Goal: Information Seeking & Learning: Learn about a topic

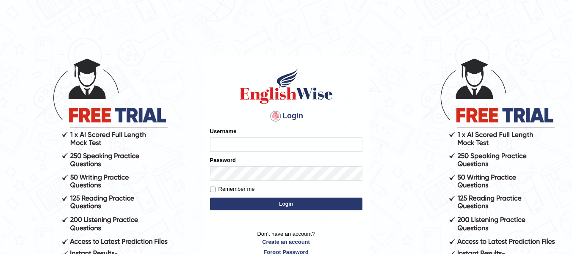
type input "dolita89"
click at [292, 204] on button "Login" at bounding box center [286, 203] width 153 height 13
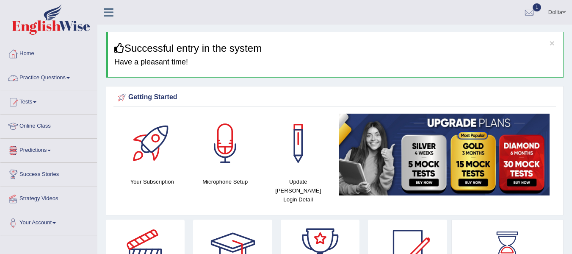
click at [70, 78] on span at bounding box center [68, 78] width 3 height 2
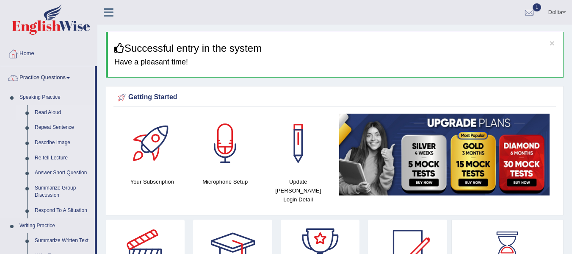
click at [53, 112] on link "Read Aloud" at bounding box center [63, 112] width 64 height 15
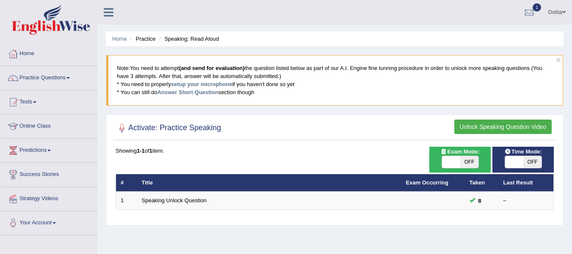
click at [511, 127] on button "Unlock Speaking Question Video" at bounding box center [503, 126] width 97 height 14
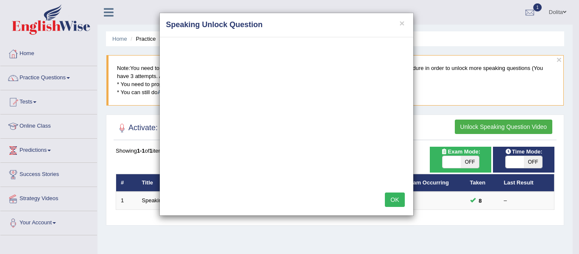
click at [397, 201] on button "OK" at bounding box center [394, 199] width 19 height 14
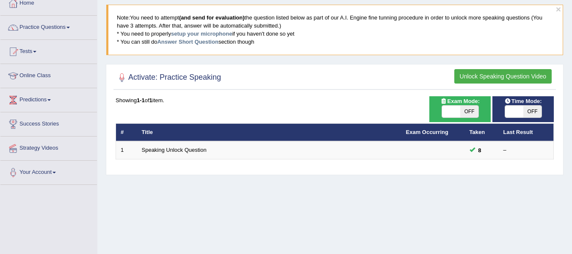
scroll to position [51, 0]
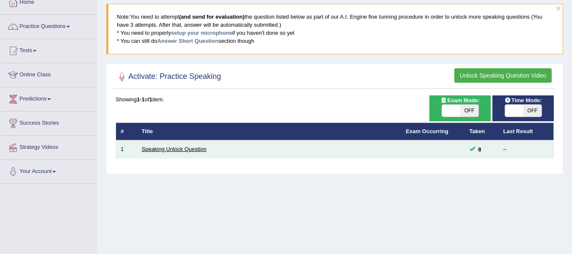
click at [181, 150] on link "Speaking Unlock Question" at bounding box center [174, 149] width 65 height 6
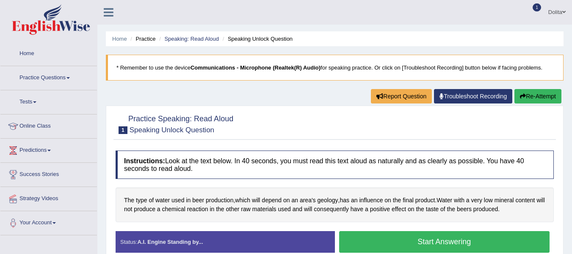
scroll to position [144, 0]
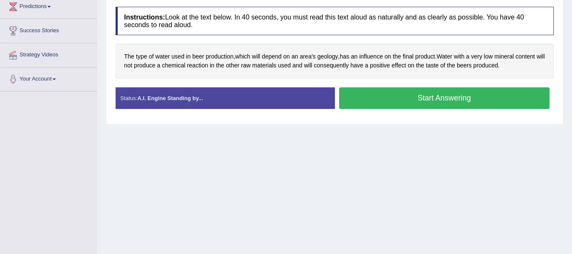
drag, startPoint x: 465, startPoint y: 109, endPoint x: 469, endPoint y: 100, distance: 10.1
click at [469, 100] on div "Start Answering" at bounding box center [444, 99] width 219 height 24
click at [469, 100] on button "Start Answering" at bounding box center [444, 98] width 211 height 22
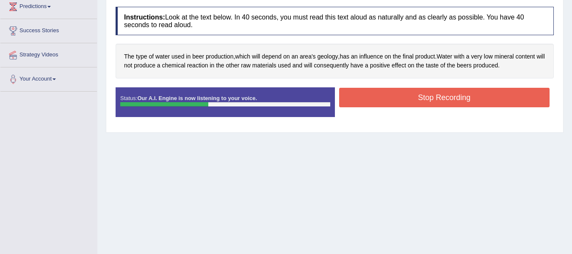
click at [426, 100] on button "Stop Recording" at bounding box center [444, 97] width 211 height 19
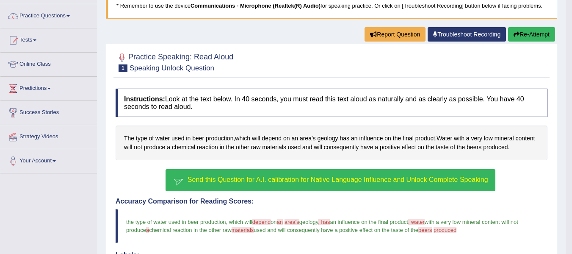
scroll to position [61, 0]
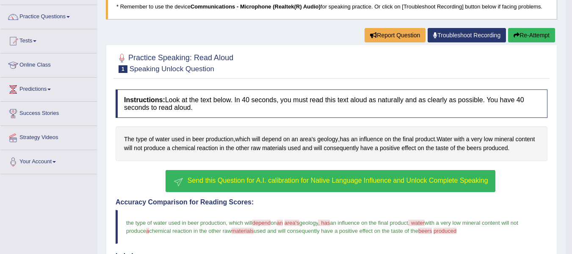
click at [341, 181] on span "Send this Question for A.I. calibration for Native Language Influence and Unloc…" at bounding box center [338, 180] width 301 height 7
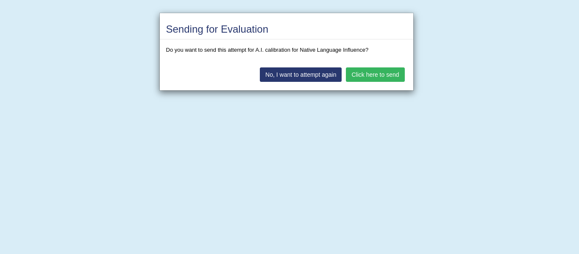
click at [370, 74] on button "Click here to send" at bounding box center [375, 74] width 58 height 14
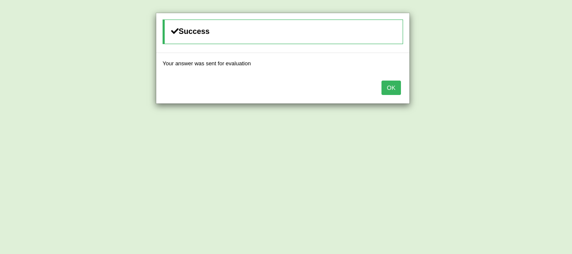
click at [391, 85] on button "OK" at bounding box center [391, 87] width 19 height 14
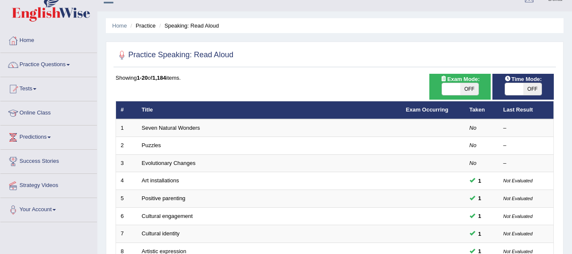
click at [572, 89] on html "Toggle navigation Home Practice Questions Speaking Practice Read Aloud Repeat S…" at bounding box center [286, 114] width 572 height 254
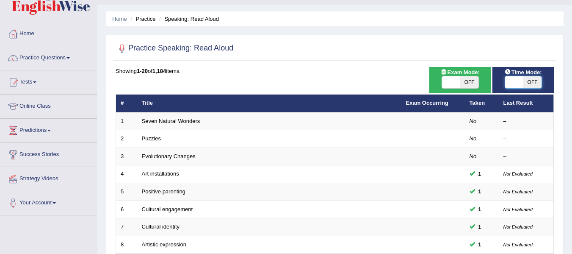
click at [512, 81] on span at bounding box center [514, 82] width 18 height 12
checkbox input "true"
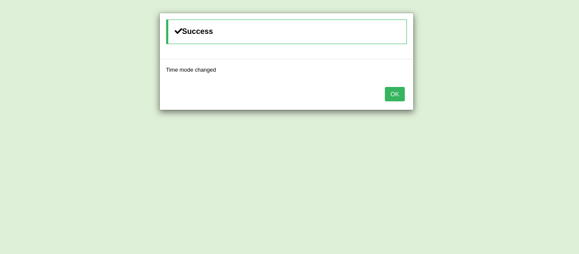
click at [387, 96] on button "OK" at bounding box center [394, 94] width 19 height 14
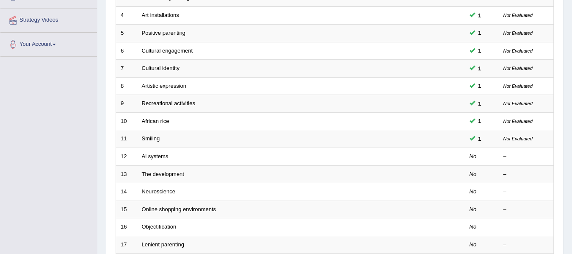
scroll to position [179, 0]
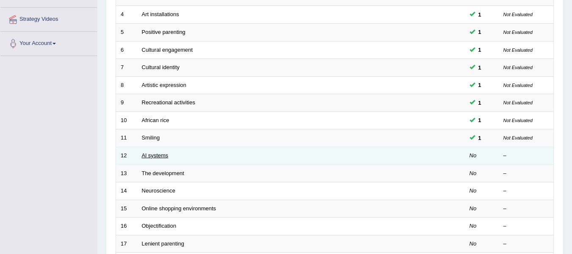
click at [162, 156] on link "Al systems" at bounding box center [155, 155] width 27 height 6
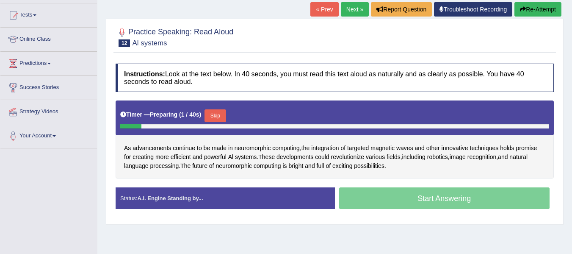
click at [223, 116] on button "Skip" at bounding box center [215, 115] width 21 height 13
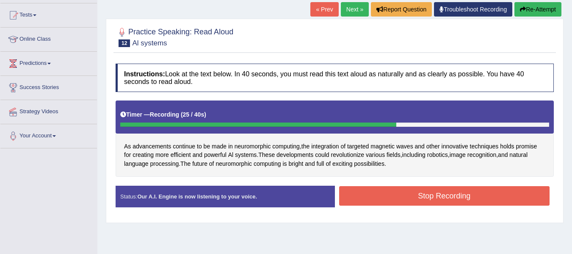
click at [448, 197] on button "Stop Recording" at bounding box center [444, 195] width 211 height 19
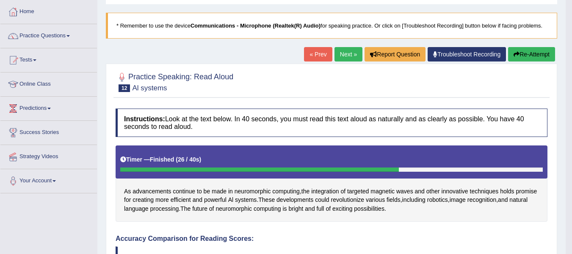
scroll to position [40, 0]
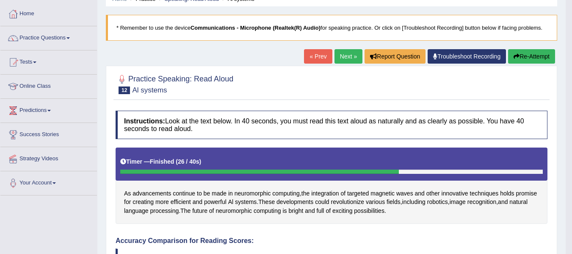
click at [339, 55] on link "Next »" at bounding box center [349, 56] width 28 height 14
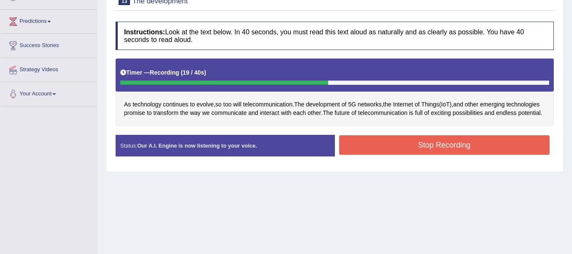
scroll to position [154, 0]
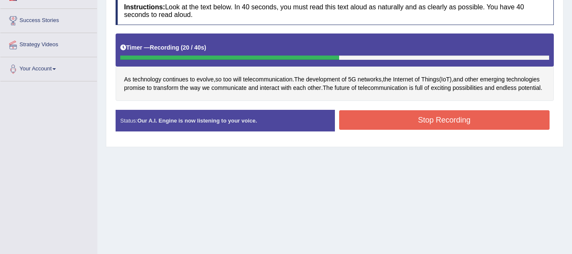
click at [459, 125] on button "Stop Recording" at bounding box center [444, 119] width 211 height 19
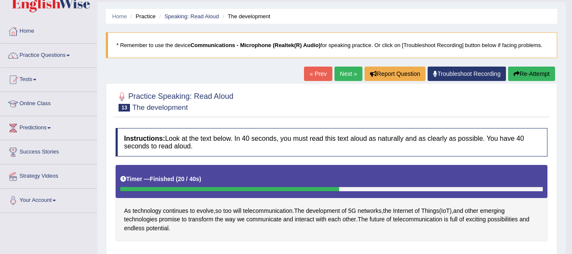
scroll to position [14, 0]
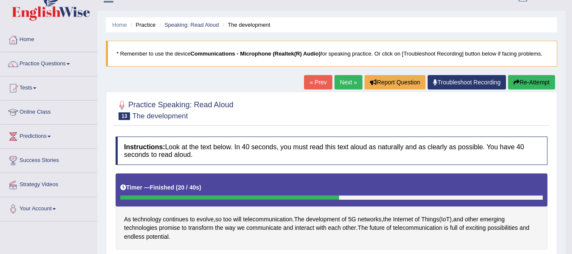
click at [335, 83] on link "Next »" at bounding box center [349, 82] width 28 height 14
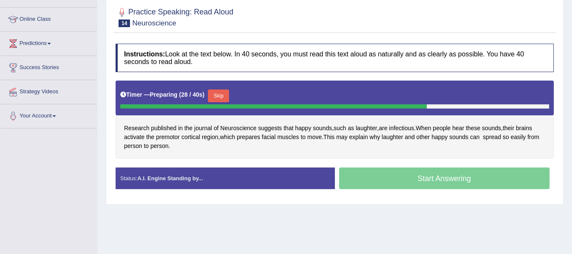
click at [223, 97] on button "Skip" at bounding box center [218, 95] width 21 height 13
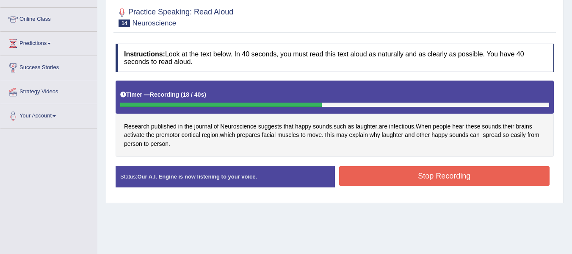
click at [422, 179] on button "Stop Recording" at bounding box center [444, 175] width 211 height 19
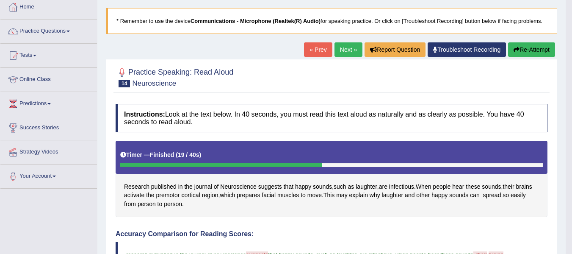
scroll to position [40, 0]
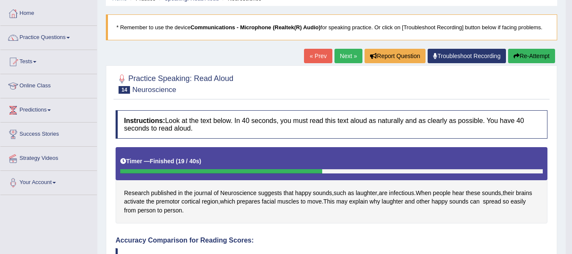
click at [340, 57] on link "Next »" at bounding box center [349, 56] width 28 height 14
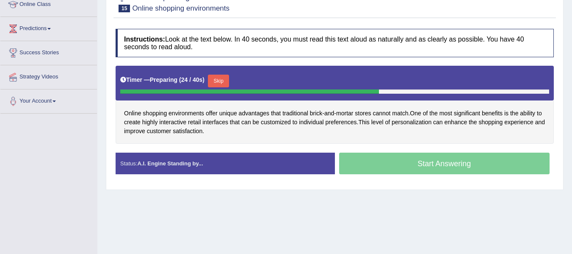
click at [225, 79] on button "Skip" at bounding box center [218, 81] width 21 height 13
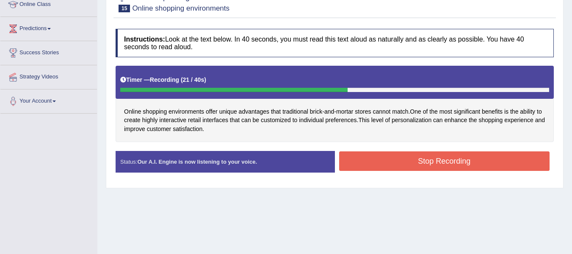
click at [448, 163] on button "Stop Recording" at bounding box center [444, 160] width 211 height 19
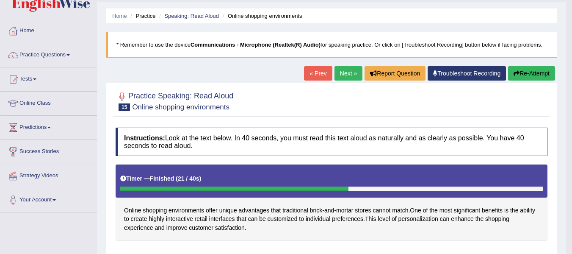
scroll to position [21, 0]
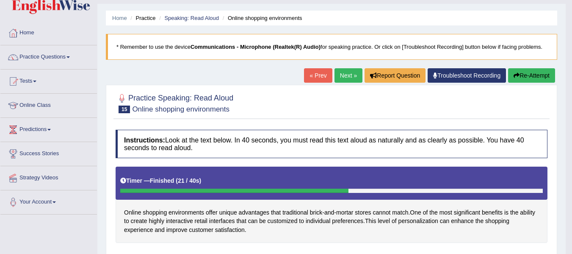
click at [341, 73] on link "Next »" at bounding box center [349, 75] width 28 height 14
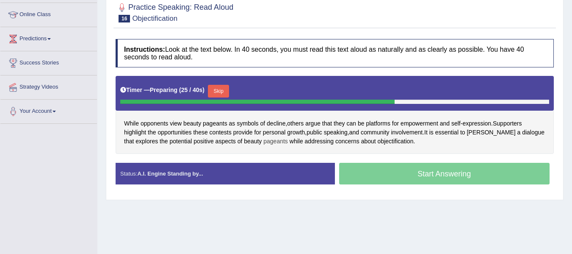
click at [270, 141] on span "pageants" at bounding box center [276, 141] width 25 height 9
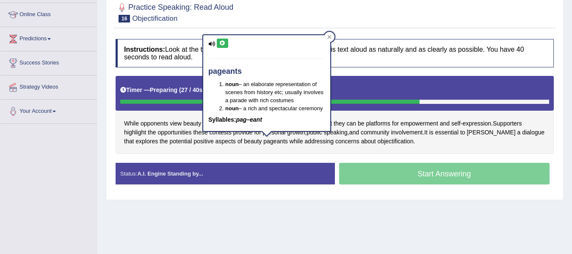
click at [224, 41] on icon at bounding box center [222, 43] width 6 height 5
click at [331, 37] on icon at bounding box center [329, 37] width 4 height 4
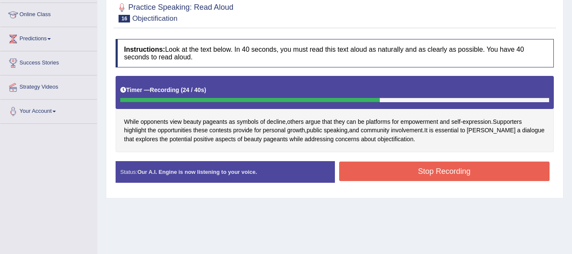
click at [435, 176] on button "Stop Recording" at bounding box center [444, 170] width 211 height 19
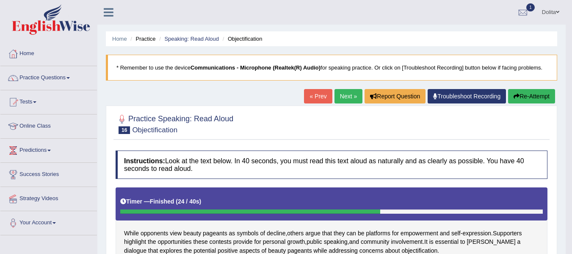
click at [343, 103] on link "Next »" at bounding box center [349, 96] width 28 height 14
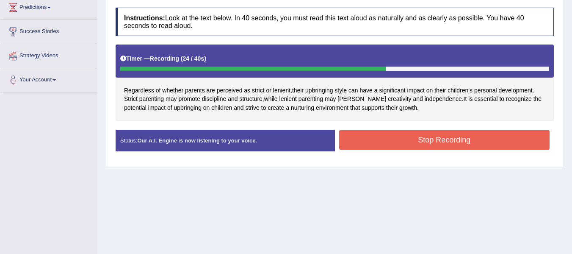
click at [463, 138] on button "Stop Recording" at bounding box center [444, 139] width 211 height 19
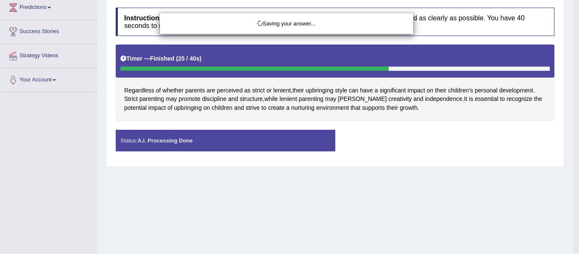
click at [463, 138] on div "Saving your answer..." at bounding box center [289, 127] width 579 height 254
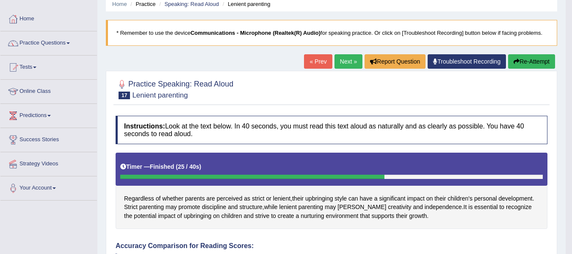
scroll to position [29, 0]
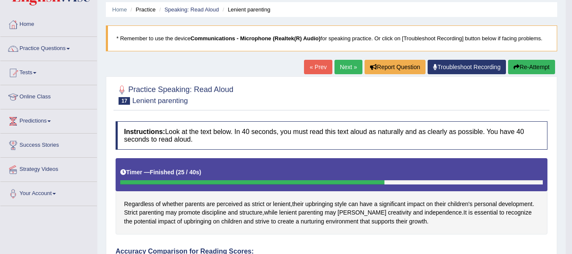
click at [341, 67] on link "Next »" at bounding box center [349, 67] width 28 height 14
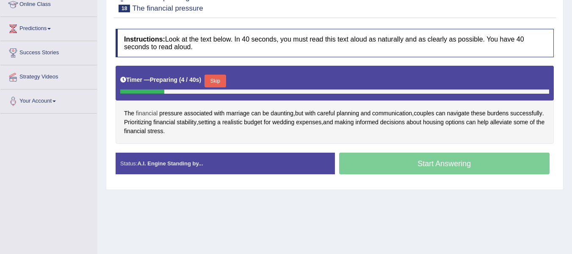
click at [147, 112] on span "financial" at bounding box center [147, 113] width 22 height 9
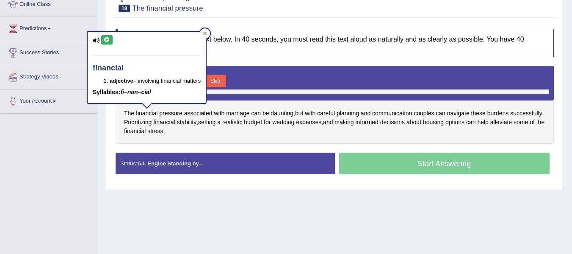
click at [107, 39] on icon at bounding box center [107, 39] width 6 height 5
click at [207, 34] on icon at bounding box center [205, 33] width 4 height 4
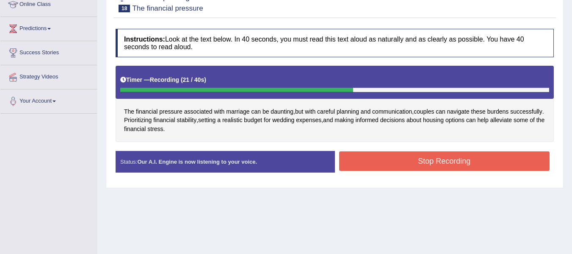
click at [461, 160] on button "Stop Recording" at bounding box center [444, 160] width 211 height 19
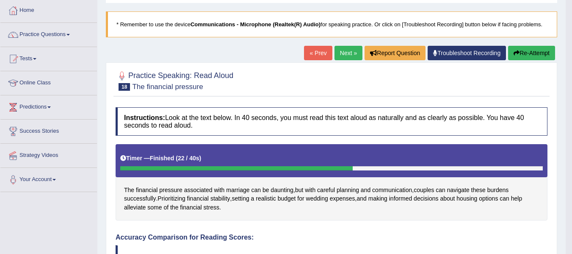
scroll to position [42, 0]
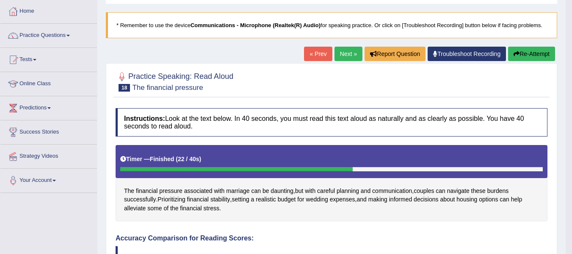
click at [344, 53] on link "Next »" at bounding box center [349, 54] width 28 height 14
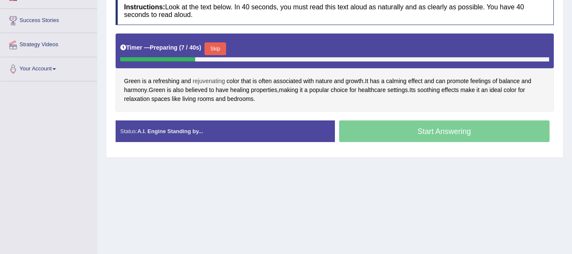
click at [207, 79] on span "rejuvenating" at bounding box center [209, 81] width 32 height 9
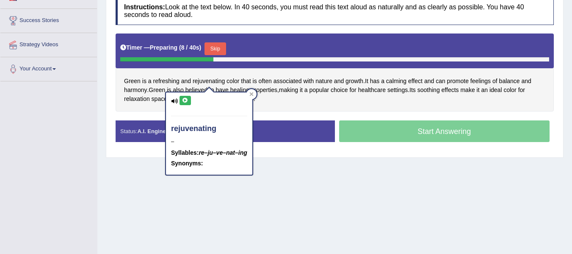
click at [183, 99] on icon at bounding box center [185, 100] width 6 height 5
click at [253, 93] on icon at bounding box center [252, 94] width 4 height 4
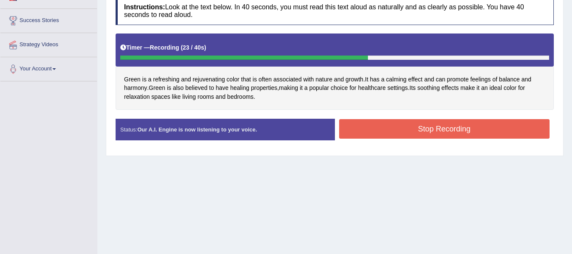
click at [429, 128] on button "Stop Recording" at bounding box center [444, 128] width 211 height 19
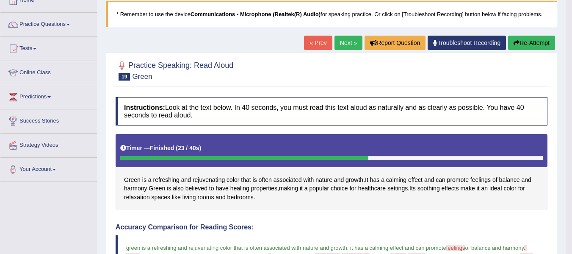
scroll to position [25, 0]
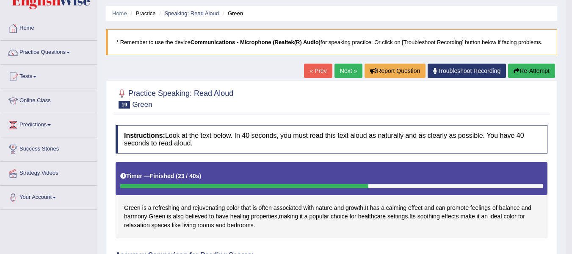
click at [343, 69] on link "Next »" at bounding box center [349, 71] width 28 height 14
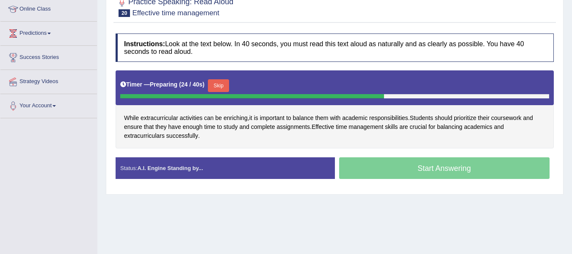
click at [224, 87] on button "Skip" at bounding box center [218, 85] width 21 height 13
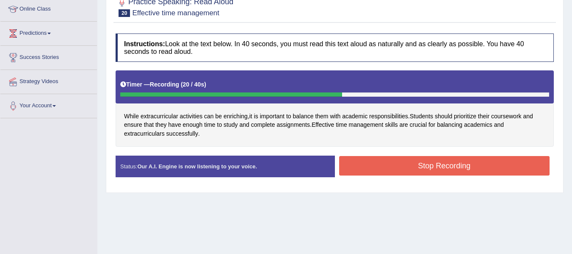
click at [424, 164] on button "Stop Recording" at bounding box center [444, 165] width 211 height 19
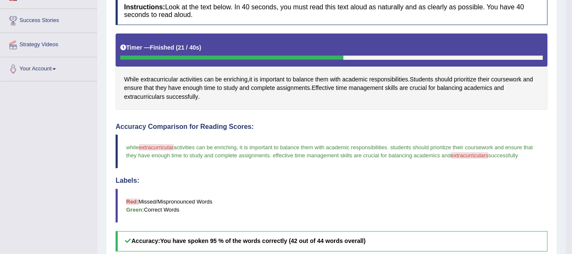
scroll to position [149, 0]
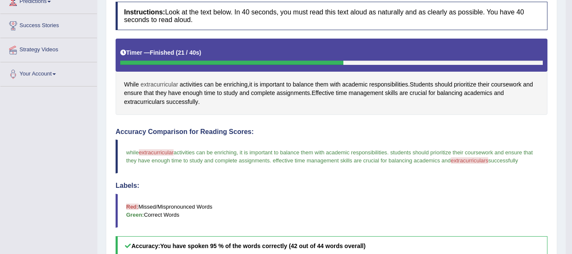
click at [167, 84] on span "extracurricular" at bounding box center [160, 84] width 38 height 9
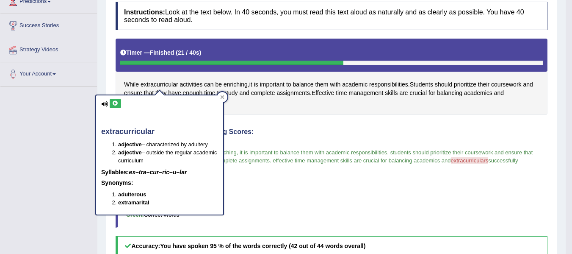
click at [111, 103] on button at bounding box center [115, 103] width 11 height 9
click at [249, 97] on span "and" at bounding box center [244, 93] width 10 height 9
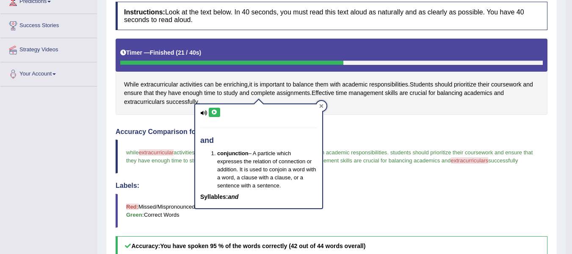
click at [322, 108] on icon at bounding box center [321, 106] width 4 height 4
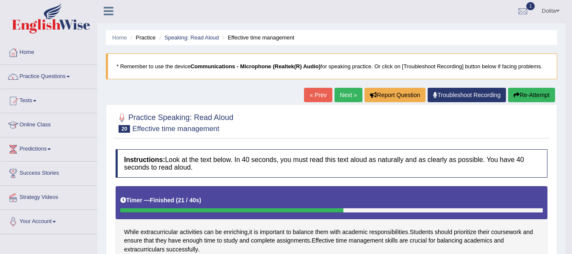
scroll to position [0, 0]
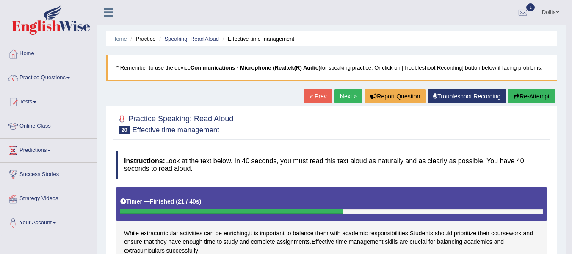
click at [346, 103] on link "Next »" at bounding box center [349, 96] width 28 height 14
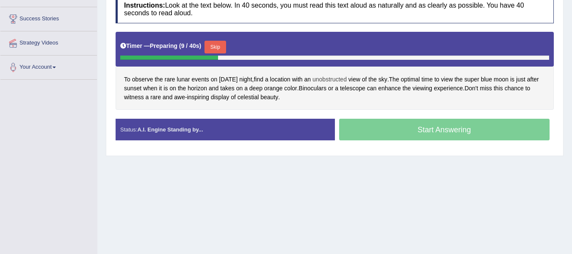
click at [343, 80] on span "unobstructed" at bounding box center [330, 79] width 34 height 9
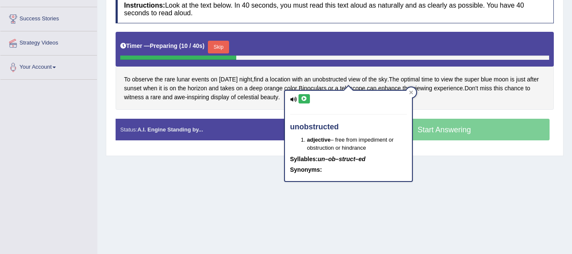
click at [304, 100] on icon at bounding box center [304, 98] width 6 height 5
click at [412, 92] on icon at bounding box center [412, 93] width 4 height 4
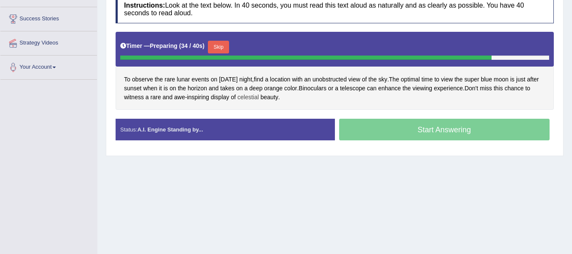
click at [259, 98] on span "celestial" at bounding box center [249, 97] width 22 height 9
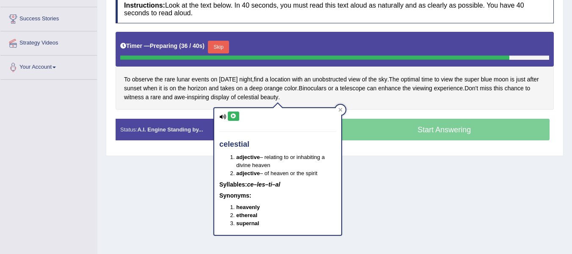
click at [234, 116] on icon at bounding box center [233, 116] width 6 height 5
click at [342, 111] on icon at bounding box center [341, 110] width 4 height 4
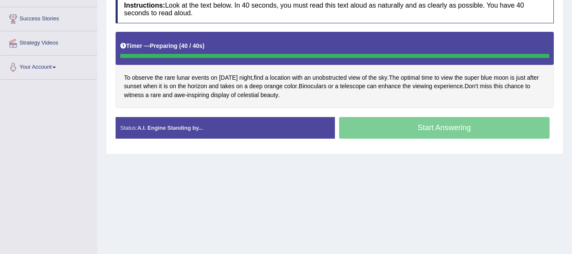
click at [372, 105] on div "To observe the rare lunar events on Wednesday night , find a location with an u…" at bounding box center [335, 70] width 438 height 76
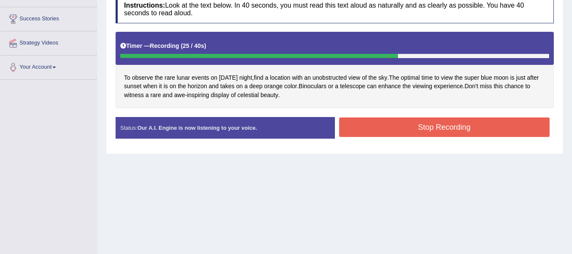
click at [438, 127] on button "Stop Recording" at bounding box center [444, 126] width 211 height 19
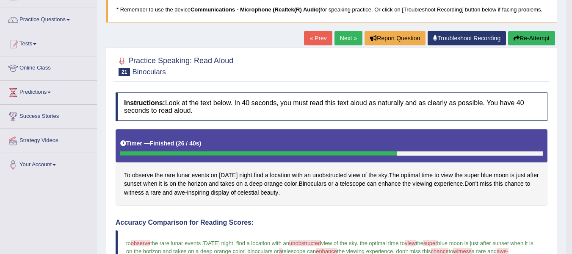
scroll to position [7, 0]
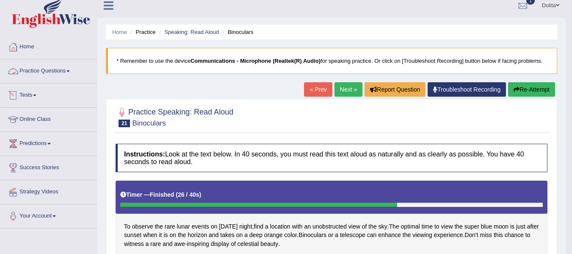
click at [67, 72] on link "Practice Questions" at bounding box center [48, 69] width 97 height 21
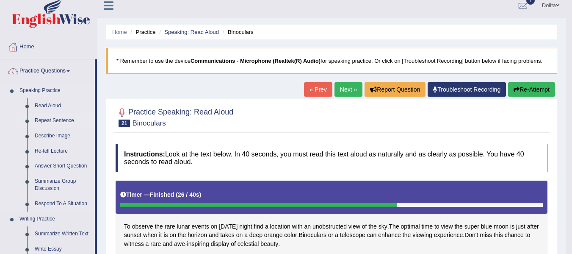
click at [67, 121] on link "Repeat Sentence" at bounding box center [63, 120] width 64 height 15
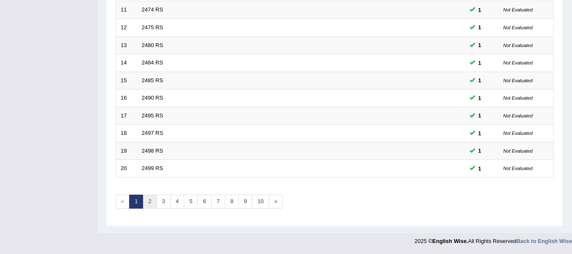
click at [153, 203] on link "2" at bounding box center [150, 201] width 14 height 14
click at [203, 205] on link "6" at bounding box center [204, 201] width 14 height 14
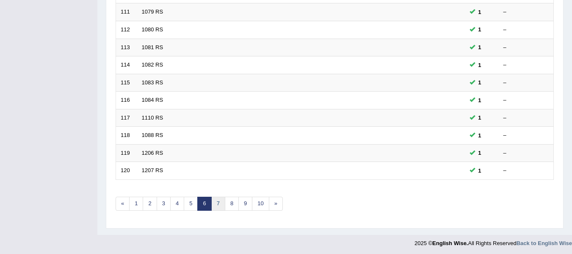
click at [217, 204] on link "7" at bounding box center [218, 204] width 14 height 14
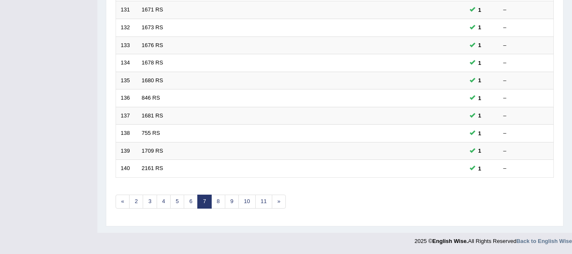
scroll to position [307, 0]
click at [217, 200] on link "8" at bounding box center [218, 201] width 14 height 14
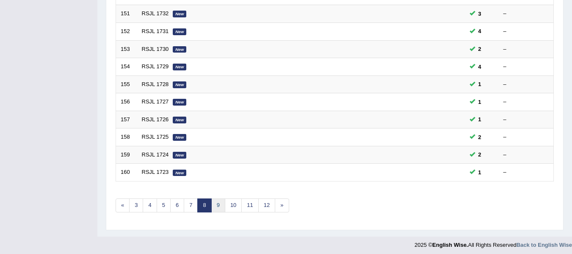
click at [216, 203] on link "9" at bounding box center [218, 205] width 14 height 14
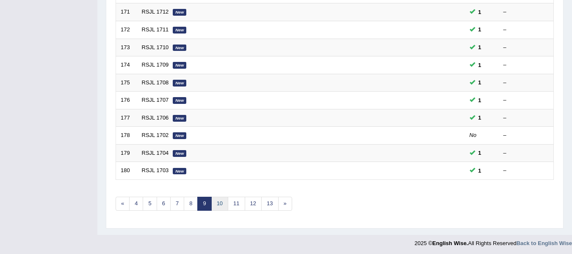
click at [221, 205] on link "10" at bounding box center [219, 204] width 17 height 14
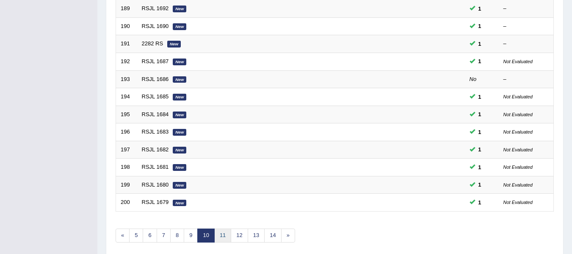
click at [221, 237] on link "11" at bounding box center [222, 235] width 17 height 14
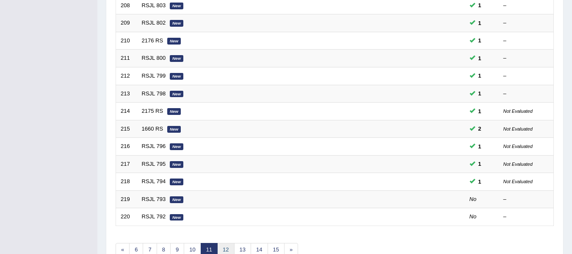
click at [224, 249] on link "12" at bounding box center [225, 250] width 17 height 14
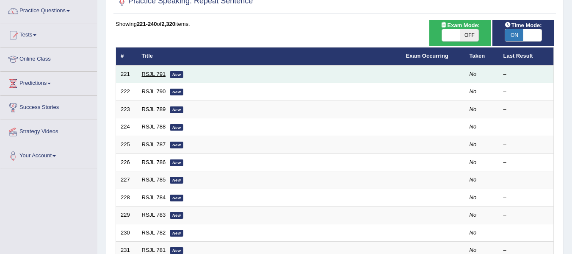
click at [154, 72] on link "RSJL 791" at bounding box center [154, 74] width 24 height 6
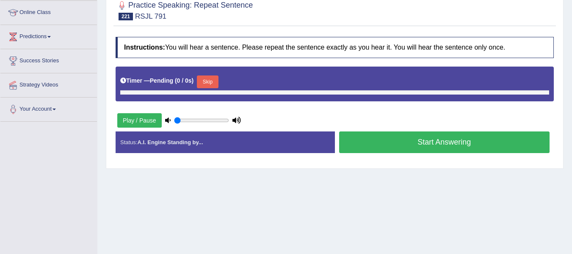
scroll to position [114, 0]
click at [185, 120] on input "range" at bounding box center [201, 120] width 55 height 7
click at [189, 120] on input "range" at bounding box center [201, 120] width 55 height 7
click at [196, 120] on input "range" at bounding box center [201, 120] width 55 height 7
click at [218, 79] on button "Skip" at bounding box center [207, 81] width 21 height 13
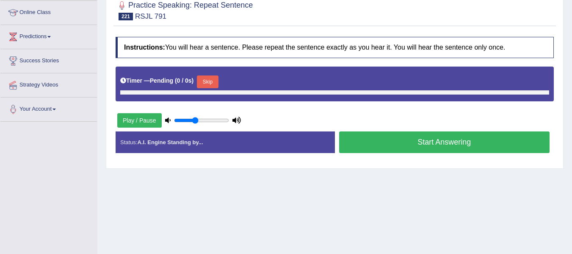
click at [215, 81] on button "Skip" at bounding box center [207, 81] width 21 height 13
click at [145, 122] on button "Play / Pause" at bounding box center [139, 120] width 44 height 14
click at [176, 120] on input "range" at bounding box center [201, 120] width 55 height 7
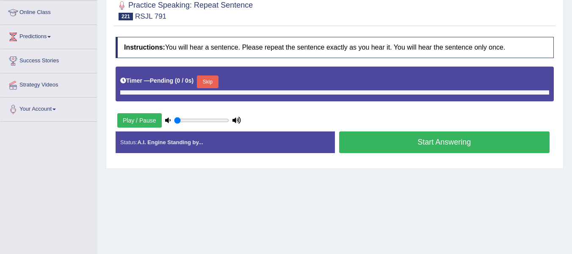
click at [151, 123] on button "Play / Pause" at bounding box center [139, 120] width 44 height 14
type input "0.55"
click at [203, 121] on input "range" at bounding box center [201, 120] width 55 height 7
click at [149, 122] on button "Play / Pause" at bounding box center [139, 120] width 44 height 14
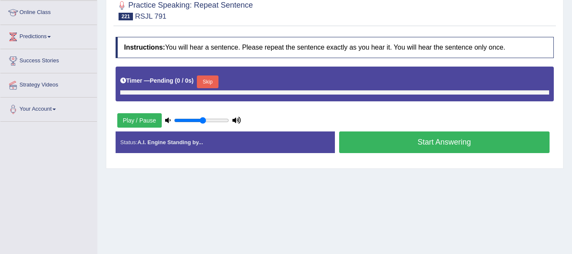
click at [213, 81] on button "Skip" at bounding box center [207, 81] width 21 height 13
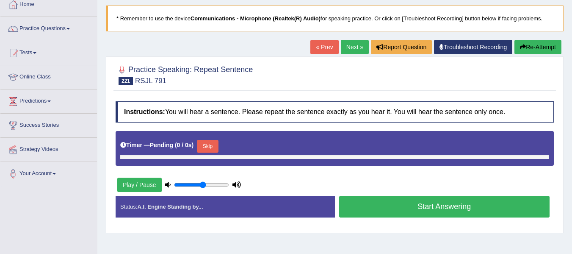
scroll to position [32, 0]
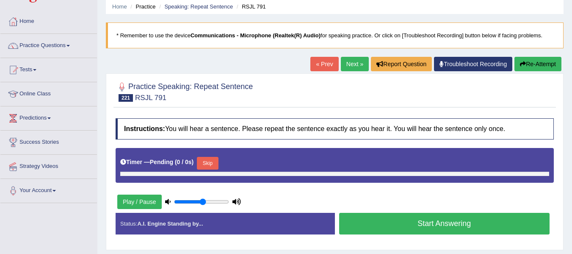
click at [536, 67] on button "Re-Attempt" at bounding box center [538, 64] width 47 height 14
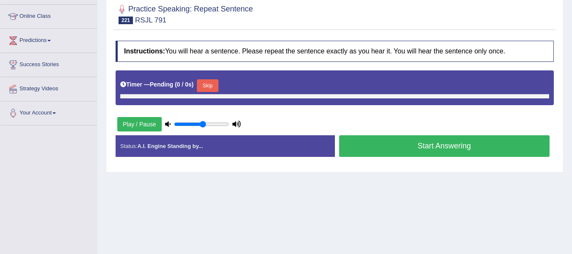
scroll to position [111, 0]
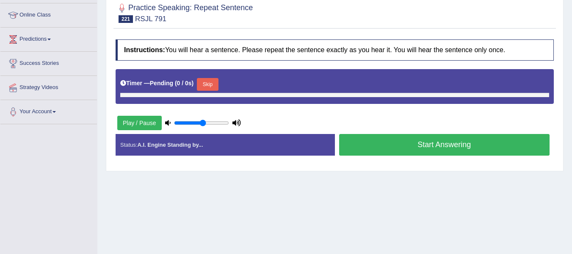
click at [212, 86] on button "Skip" at bounding box center [207, 84] width 21 height 13
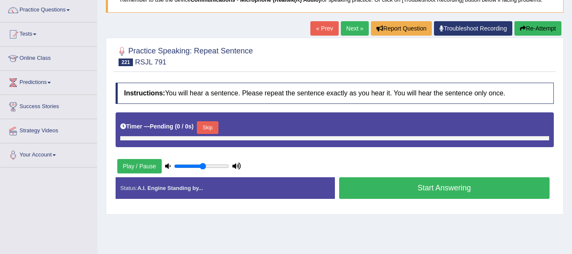
scroll to position [37, 0]
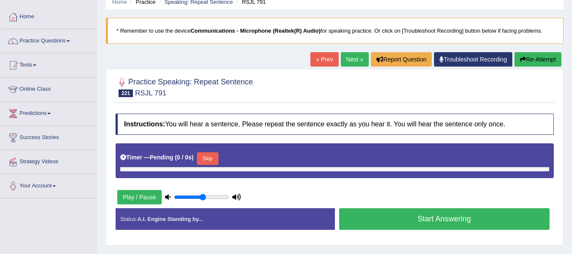
click at [344, 61] on link "Next »" at bounding box center [355, 59] width 28 height 14
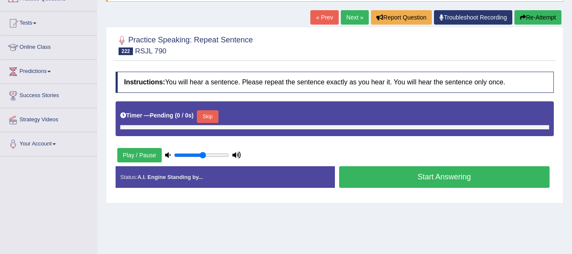
scroll to position [78, 0]
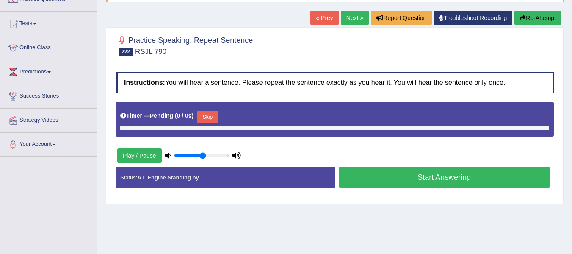
drag, startPoint x: 0, startPoint y: 0, endPoint x: 578, endPoint y: 121, distance: 590.9
click at [572, 121] on html "Toggle navigation Home Practice Questions Speaking Practice Read Aloud Repeat S…" at bounding box center [286, 49] width 572 height 254
click at [213, 114] on button "Skip" at bounding box center [207, 117] width 21 height 13
click at [146, 157] on button "Play / Pause" at bounding box center [139, 155] width 44 height 14
click at [169, 155] on icon at bounding box center [168, 156] width 6 height 6
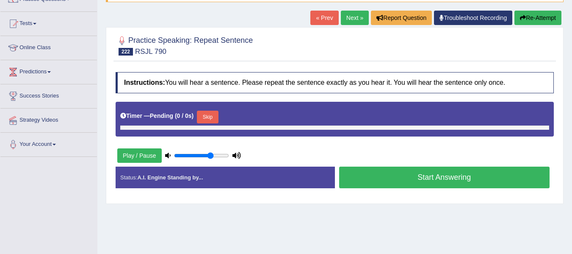
click at [211, 156] on input "range" at bounding box center [201, 155] width 55 height 7
click at [217, 156] on input "range" at bounding box center [201, 155] width 55 height 7
click at [147, 155] on button "Play / Pause" at bounding box center [139, 155] width 44 height 14
type input "0.6"
click at [206, 155] on input "range" at bounding box center [201, 155] width 55 height 7
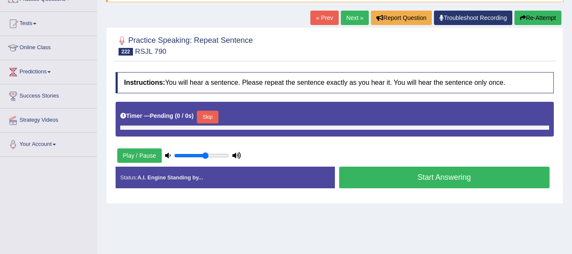
click at [213, 119] on button "Skip" at bounding box center [207, 117] width 21 height 13
click at [447, 187] on button "Start Answering" at bounding box center [444, 178] width 211 height 22
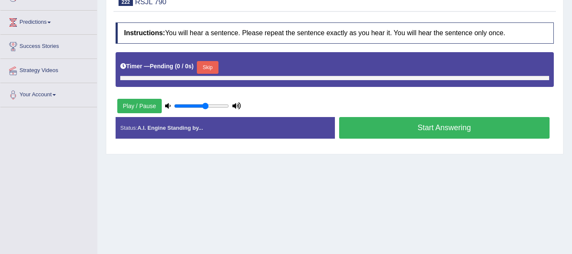
scroll to position [127, 0]
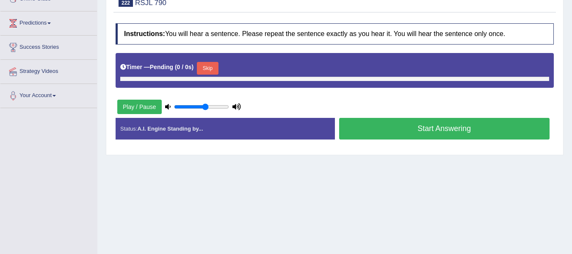
click at [213, 68] on button "Skip" at bounding box center [207, 68] width 21 height 13
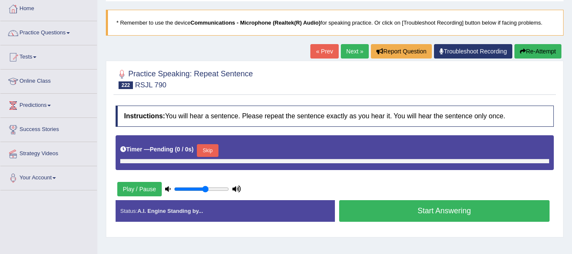
click at [345, 49] on link "Next »" at bounding box center [355, 51] width 28 height 14
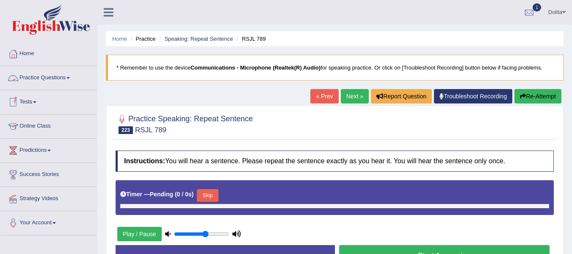
click at [70, 78] on span at bounding box center [68, 78] width 3 height 2
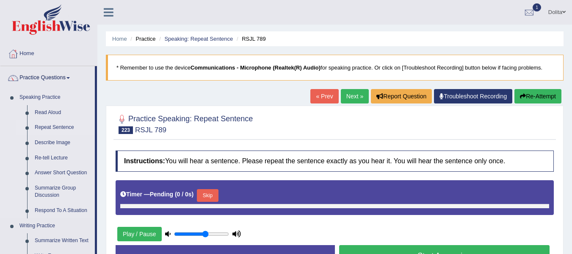
click at [61, 126] on link "Repeat Sentence" at bounding box center [63, 127] width 64 height 15
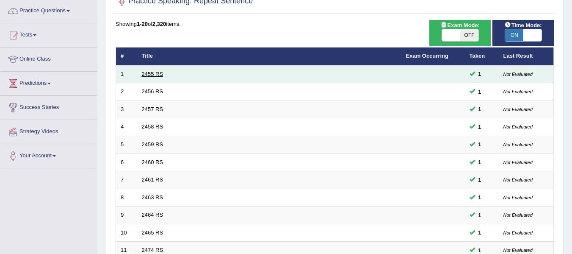
click at [150, 76] on link "2455 RS" at bounding box center [153, 74] width 22 height 6
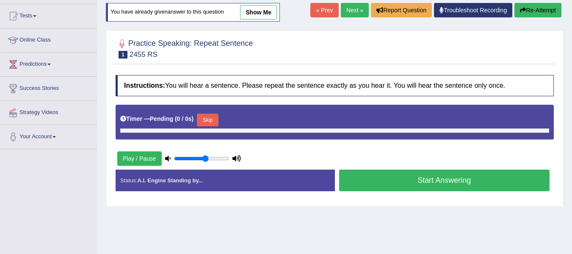
scroll to position [90, 0]
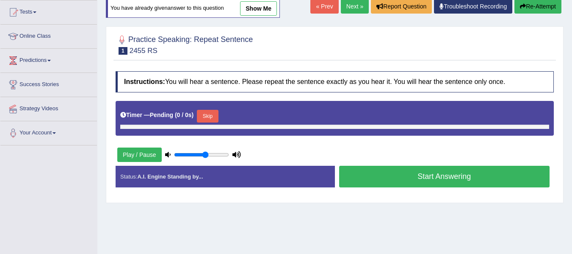
drag, startPoint x: 0, startPoint y: 0, endPoint x: 578, endPoint y: 151, distance: 597.7
click at [572, 151] on html "Toggle navigation Home Practice Questions Speaking Practice Read Aloud Repeat S…" at bounding box center [286, 37] width 572 height 254
click at [217, 114] on button "Skip" at bounding box center [207, 116] width 21 height 13
click at [144, 152] on button "Play / Pause" at bounding box center [139, 154] width 44 height 14
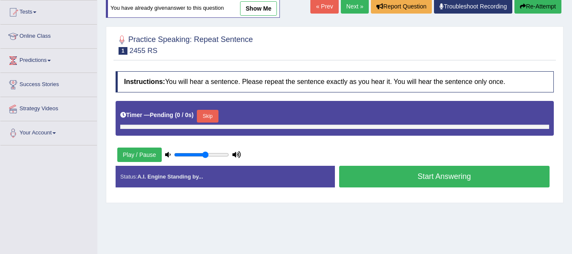
click at [144, 152] on button "Play / Pause" at bounding box center [139, 154] width 44 height 14
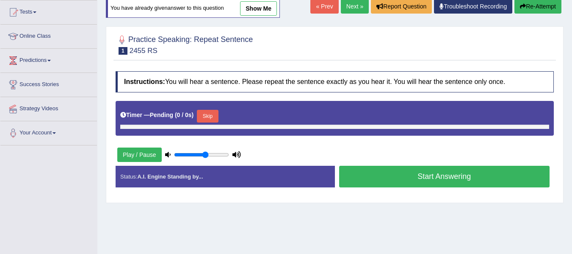
click at [479, 5] on link "Troubleshoot Recording" at bounding box center [473, 6] width 78 height 14
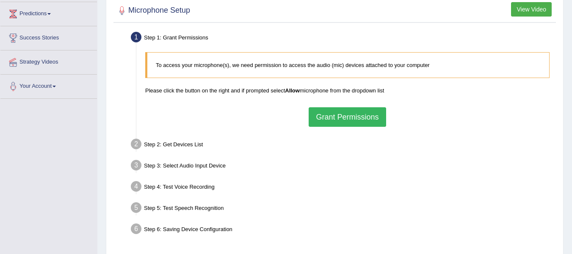
scroll to position [136, 0]
click at [372, 113] on button "Grant Permissions" at bounding box center [347, 117] width 77 height 19
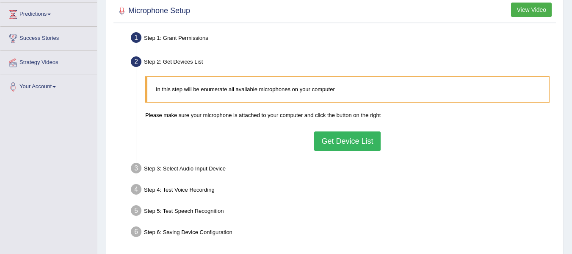
click at [346, 144] on button "Get Device List" at bounding box center [347, 140] width 66 height 19
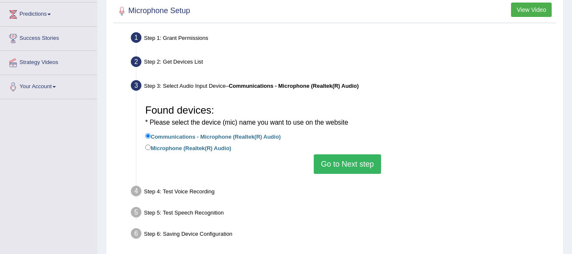
click at [347, 165] on button "Go to Next step" at bounding box center [347, 163] width 67 height 19
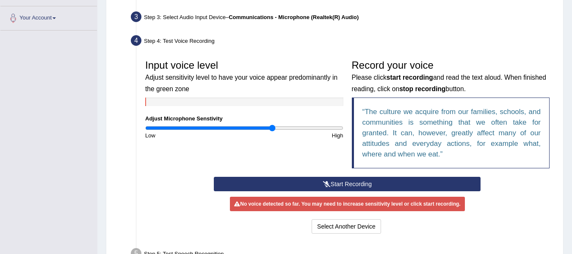
scroll to position [216, 0]
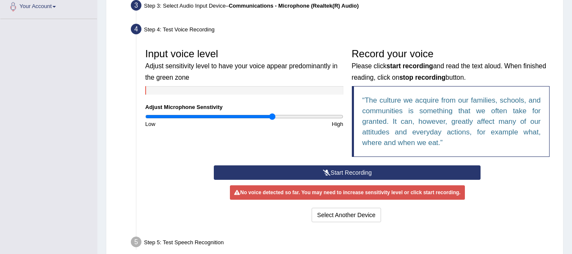
click at [370, 171] on button "Start Recording" at bounding box center [347, 172] width 267 height 14
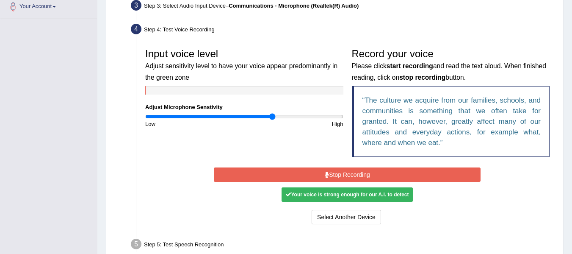
click at [351, 178] on button "Stop Recording" at bounding box center [347, 174] width 267 height 14
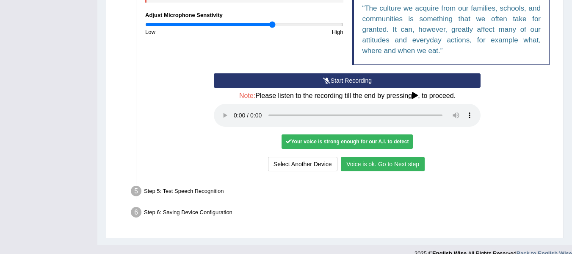
scroll to position [320, 0]
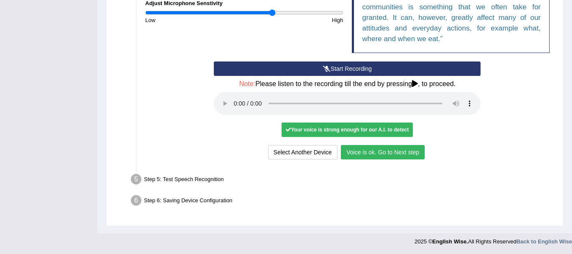
click at [391, 153] on button "Voice is ok. Go to Next step" at bounding box center [383, 152] width 84 height 14
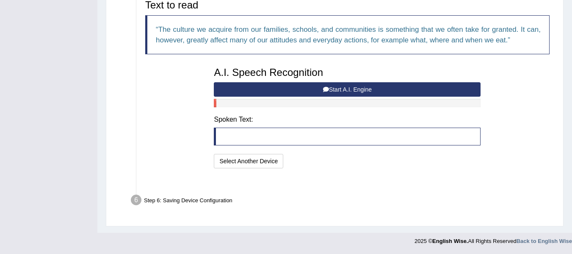
scroll to position [276, 0]
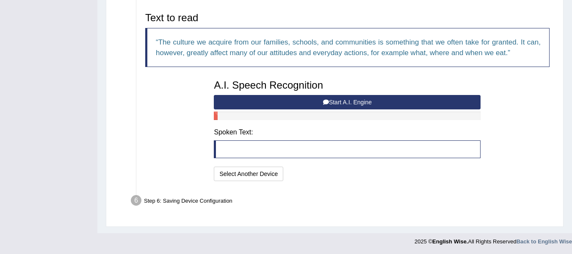
click at [351, 105] on button "Start A.I. Engine" at bounding box center [347, 102] width 267 height 14
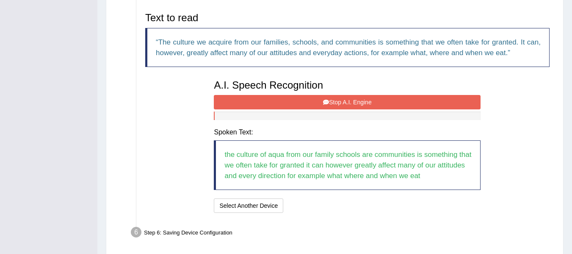
click at [446, 103] on button "Stop A.I. Engine" at bounding box center [347, 102] width 267 height 14
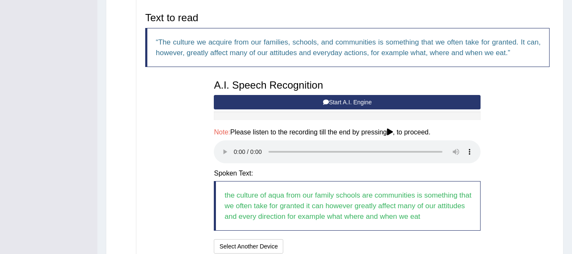
scroll to position [349, 0]
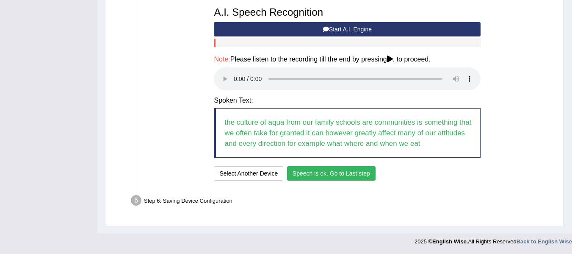
click at [332, 174] on button "Speech is ok. Go to Last step" at bounding box center [331, 173] width 89 height 14
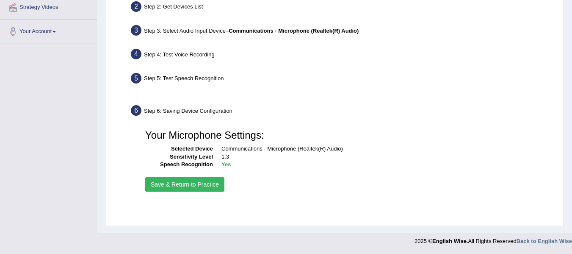
scroll to position [191, 0]
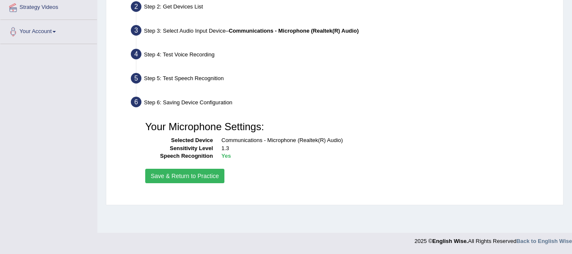
click at [208, 176] on button "Save & Return to Practice" at bounding box center [184, 176] width 79 height 14
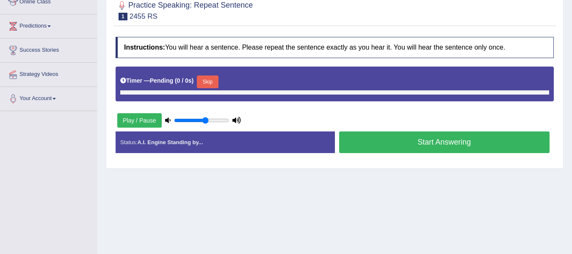
scroll to position [112, 0]
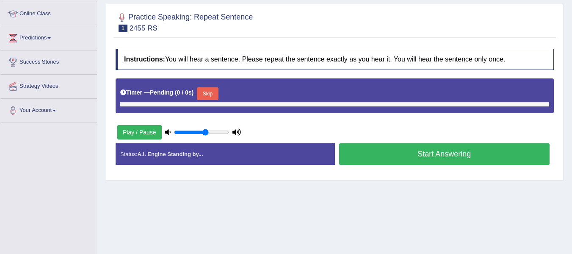
click at [218, 93] on button "Skip" at bounding box center [207, 93] width 21 height 13
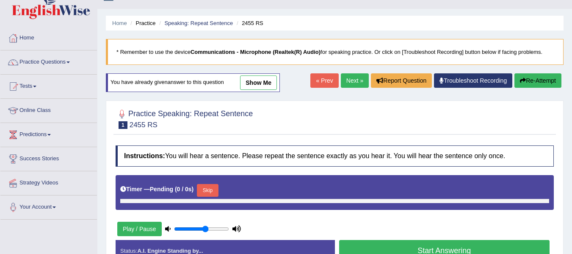
scroll to position [0, 0]
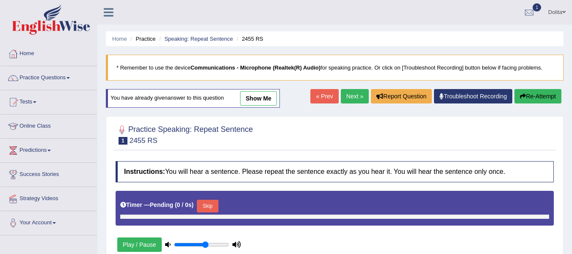
click at [532, 95] on button "Re-Attempt" at bounding box center [538, 96] width 47 height 14
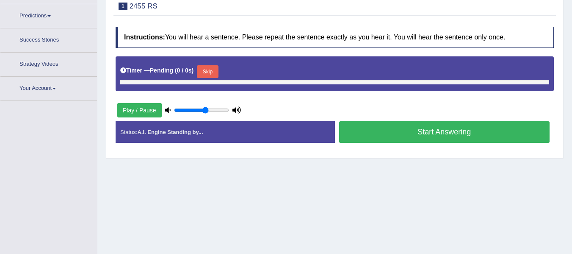
scroll to position [136, 0]
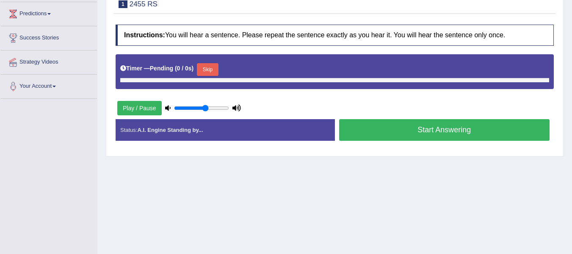
click at [213, 69] on button "Skip" at bounding box center [207, 69] width 21 height 13
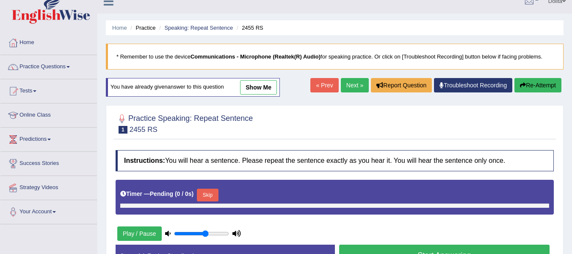
scroll to position [0, 0]
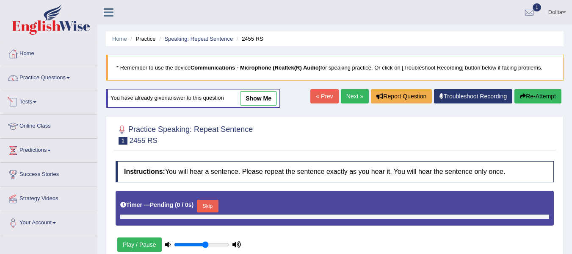
click at [69, 80] on link "Practice Questions" at bounding box center [48, 76] width 97 height 21
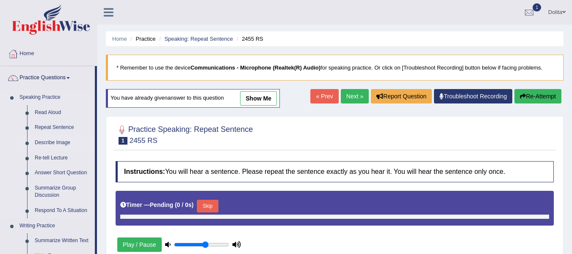
click at [50, 142] on link "Describe Image" at bounding box center [63, 142] width 64 height 15
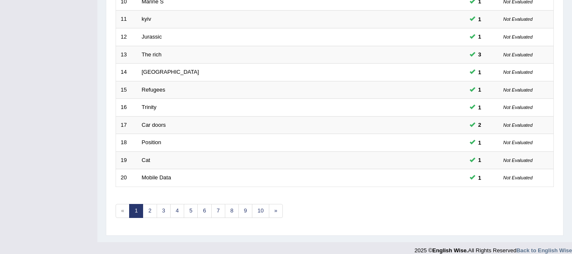
scroll to position [309, 0]
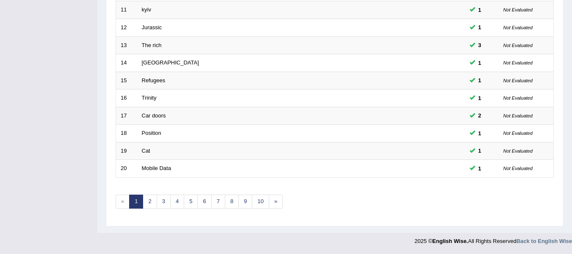
click at [205, 203] on link "6" at bounding box center [204, 201] width 14 height 14
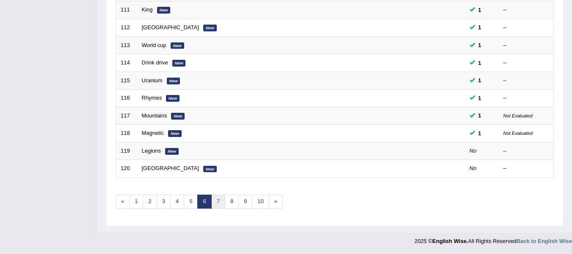
click at [219, 201] on link "7" at bounding box center [218, 201] width 14 height 14
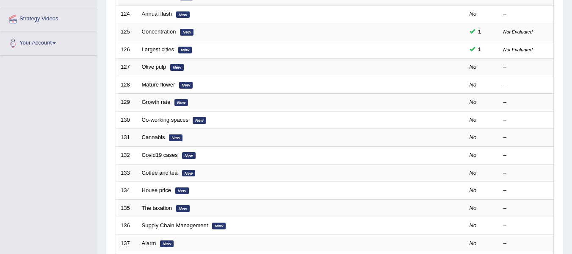
scroll to position [168, 0]
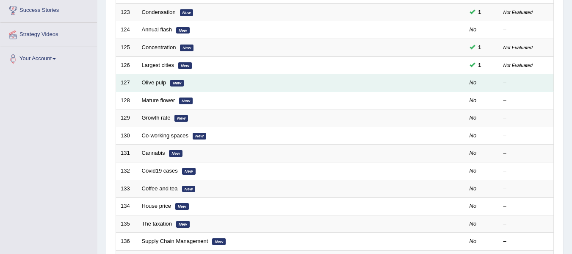
click at [154, 83] on link "Olive pulp" at bounding box center [154, 82] width 25 height 6
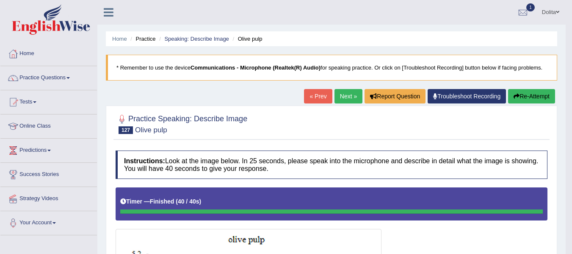
click at [341, 101] on link "Next »" at bounding box center [349, 96] width 28 height 14
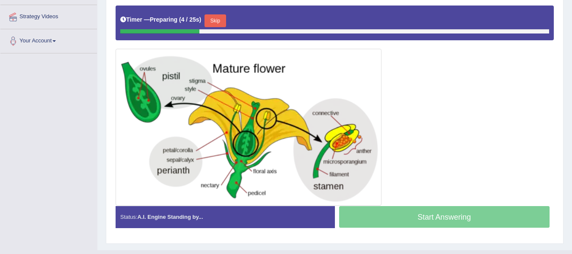
scroll to position [189, 0]
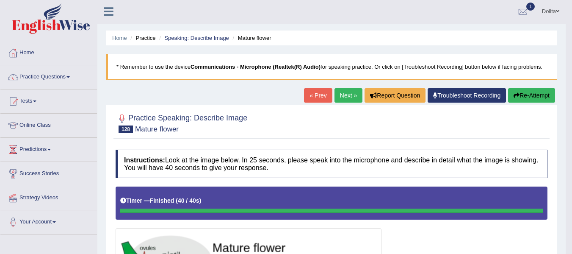
scroll to position [0, 0]
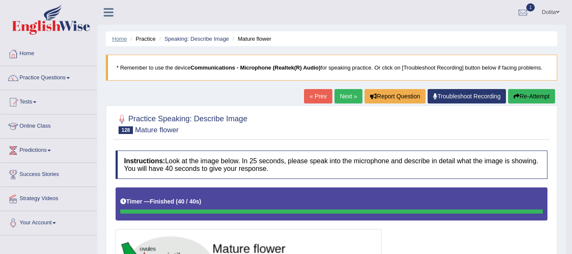
click at [121, 38] on link "Home" at bounding box center [119, 39] width 15 height 6
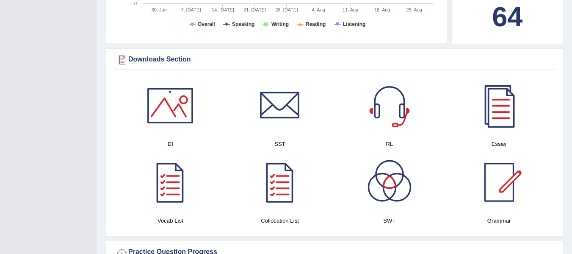
scroll to position [415, 0]
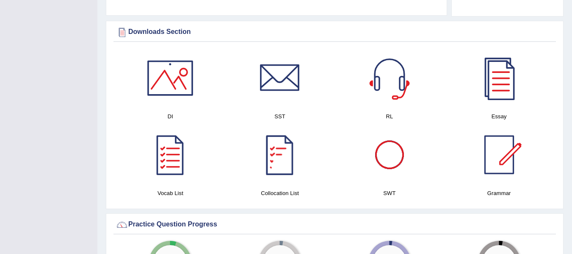
click at [174, 71] on div at bounding box center [170, 77] width 59 height 59
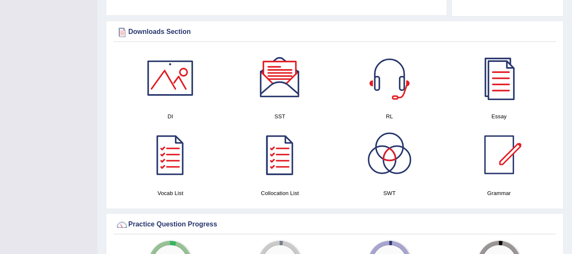
click at [278, 88] on div at bounding box center [279, 77] width 59 height 59
click at [391, 72] on div at bounding box center [389, 77] width 59 height 59
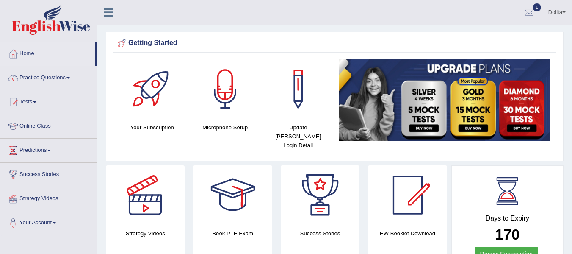
click at [70, 77] on link "Practice Questions" at bounding box center [48, 76] width 97 height 21
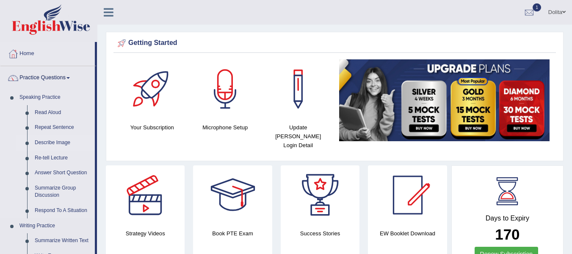
click at [53, 143] on link "Describe Image" at bounding box center [63, 142] width 64 height 15
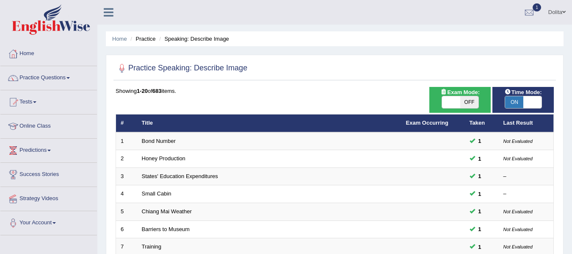
scroll to position [309, 0]
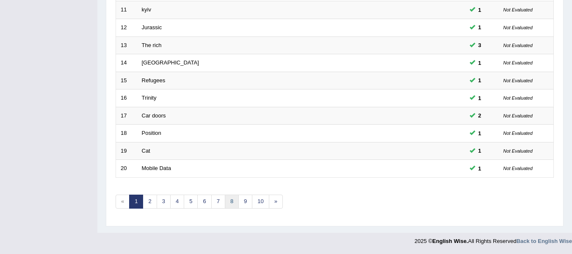
click at [233, 200] on link "8" at bounding box center [232, 201] width 14 height 14
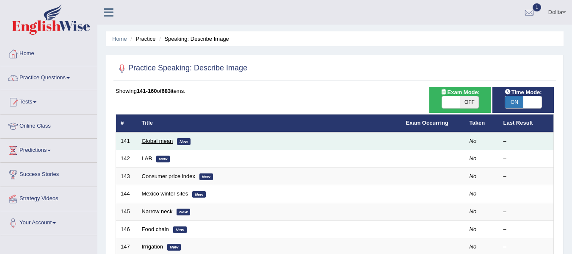
click at [162, 142] on link "Global mean" at bounding box center [157, 141] width 31 height 6
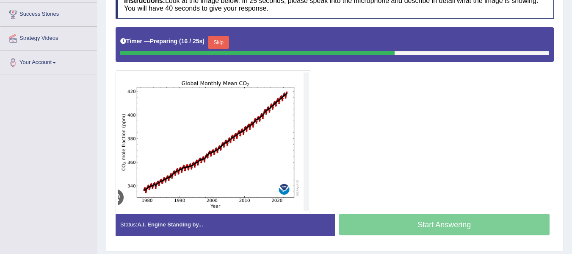
drag, startPoint x: 393, startPoint y: 121, endPoint x: 463, endPoint y: 109, distance: 71.3
click at [463, 109] on div at bounding box center [335, 120] width 438 height 186
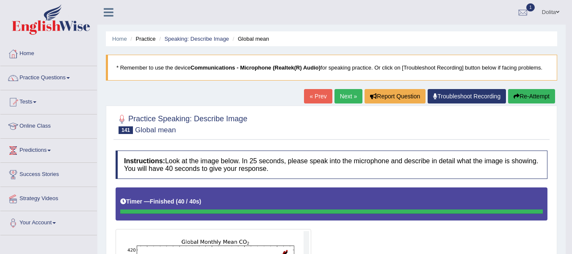
drag, startPoint x: 578, startPoint y: 106, endPoint x: 578, endPoint y: 116, distance: 9.3
click at [572, 116] on html "Toggle navigation Home Practice Questions Speaking Practice Read Aloud Repeat S…" at bounding box center [286, 127] width 572 height 254
click at [347, 97] on link "Next »" at bounding box center [349, 96] width 28 height 14
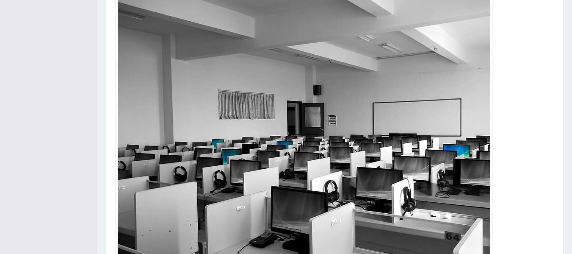
scroll to position [224, 0]
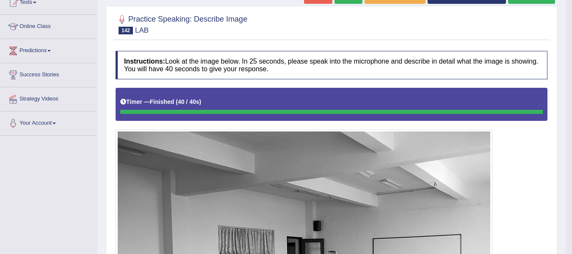
scroll to position [325, 0]
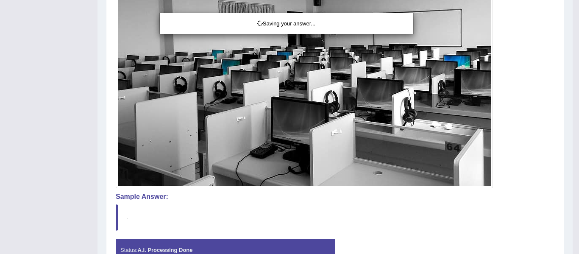
drag, startPoint x: 578, startPoint y: 142, endPoint x: 578, endPoint y: 219, distance: 77.1
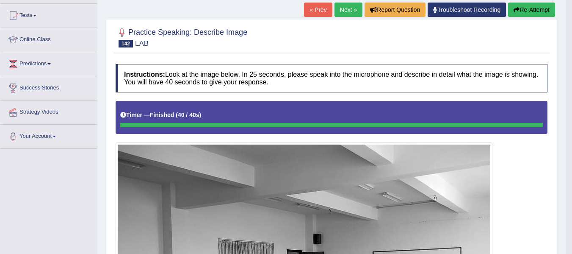
scroll to position [24, 0]
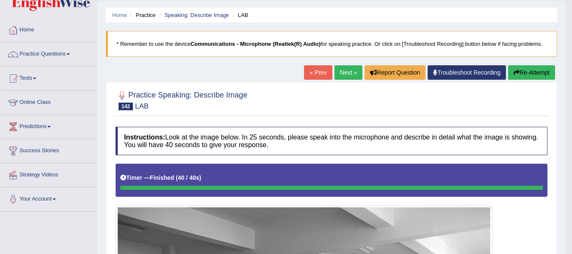
click at [346, 73] on link "Next »" at bounding box center [349, 72] width 28 height 14
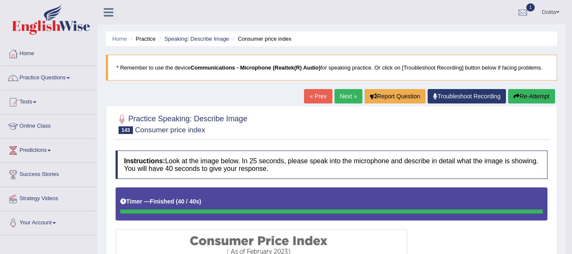
drag, startPoint x: 578, startPoint y: 105, endPoint x: 578, endPoint y: 55, distance: 50.4
click at [572, 55] on html "Toggle navigation Home Practice Questions Speaking Practice Read Aloud Repeat S…" at bounding box center [286, 127] width 572 height 254
click at [344, 100] on link "Next »" at bounding box center [349, 96] width 28 height 14
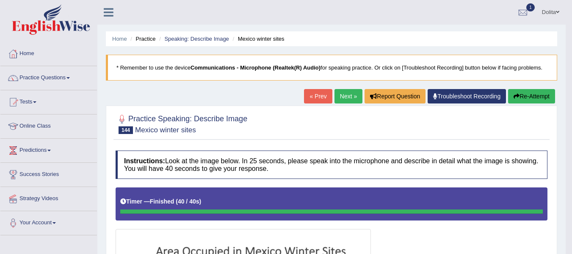
click at [343, 100] on link "Next »" at bounding box center [349, 96] width 28 height 14
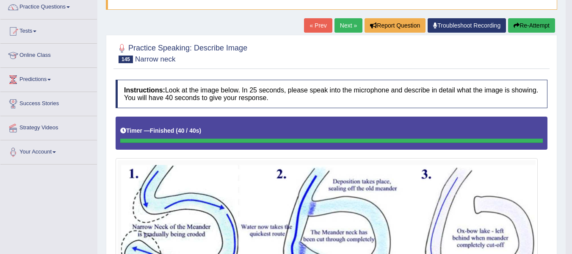
scroll to position [60, 0]
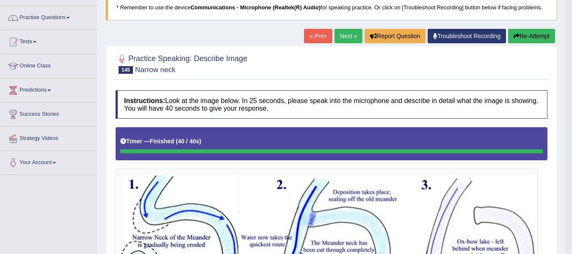
click at [339, 37] on link "Next »" at bounding box center [349, 36] width 28 height 14
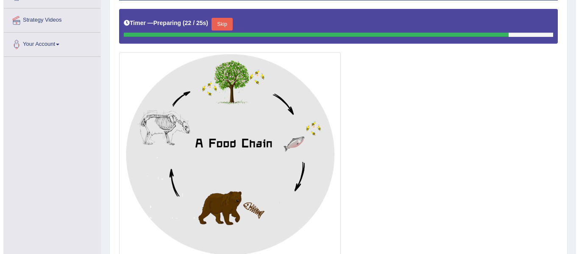
scroll to position [169, 0]
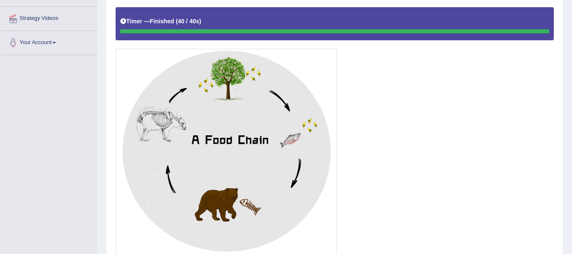
drag, startPoint x: 578, startPoint y: 95, endPoint x: 577, endPoint y: 186, distance: 91.1
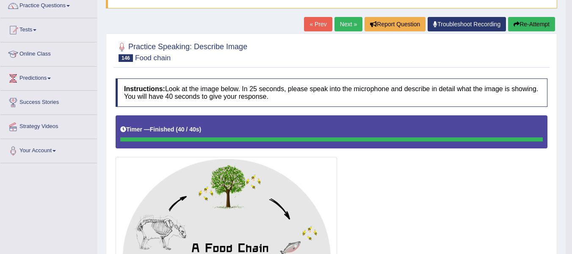
scroll to position [0, 0]
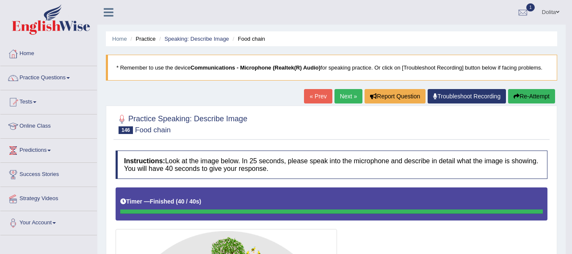
click at [341, 97] on link "Next »" at bounding box center [349, 96] width 28 height 14
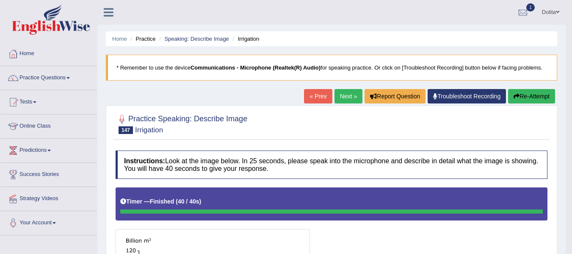
click at [344, 95] on link "Next »" at bounding box center [349, 96] width 28 height 14
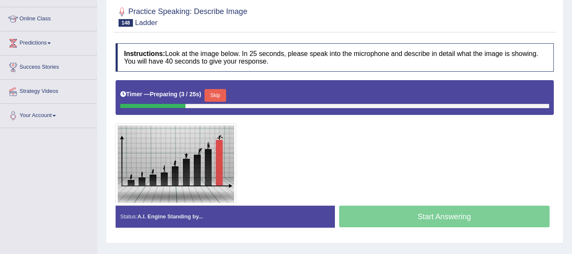
scroll to position [103, 0]
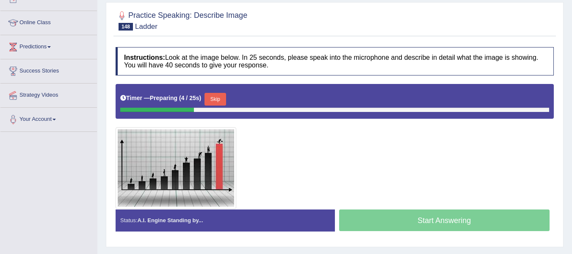
click at [572, 92] on html "Toggle navigation Home Practice Questions Speaking Practice Read Aloud Repeat S…" at bounding box center [286, 24] width 572 height 254
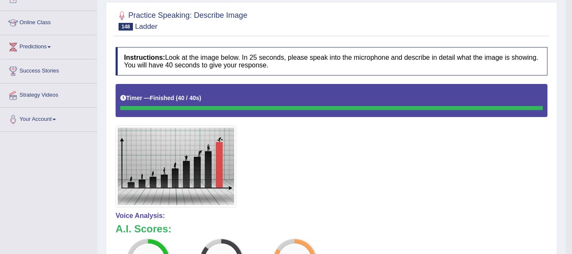
drag, startPoint x: 578, startPoint y: 84, endPoint x: 577, endPoint y: 120, distance: 36.0
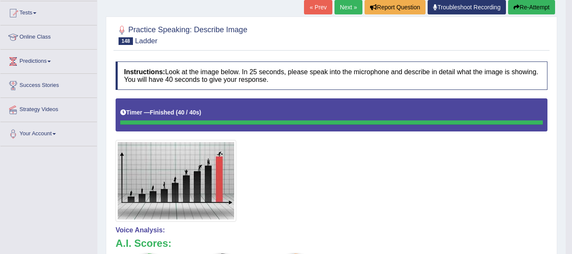
scroll to position [0, 0]
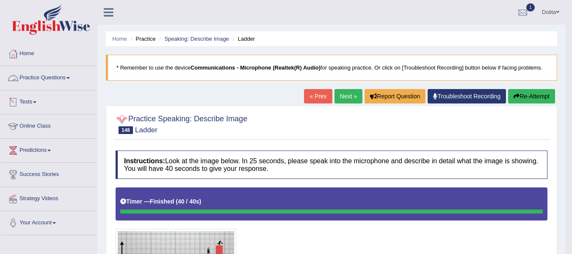
click at [72, 76] on link "Practice Questions" at bounding box center [48, 76] width 97 height 21
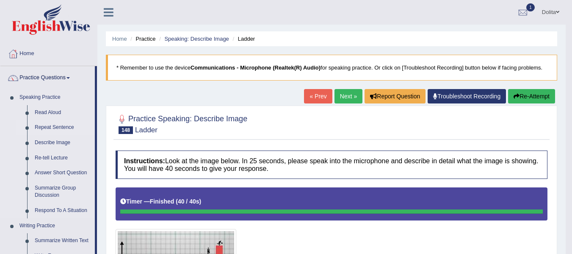
click at [52, 127] on link "Repeat Sentence" at bounding box center [63, 127] width 64 height 15
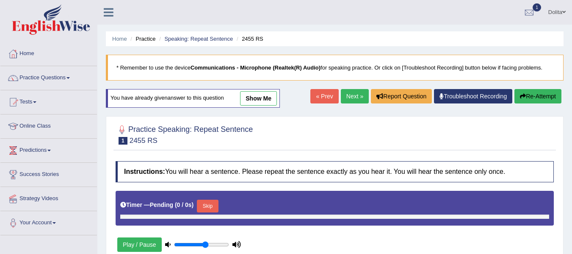
scroll to position [40, 0]
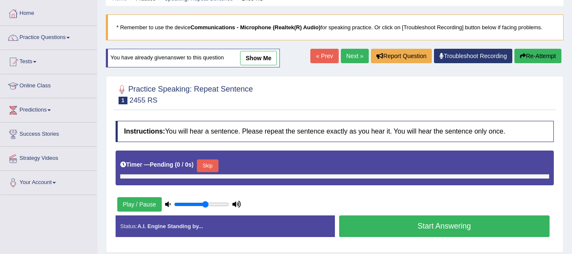
click at [213, 167] on button "Skip" at bounding box center [207, 165] width 21 height 13
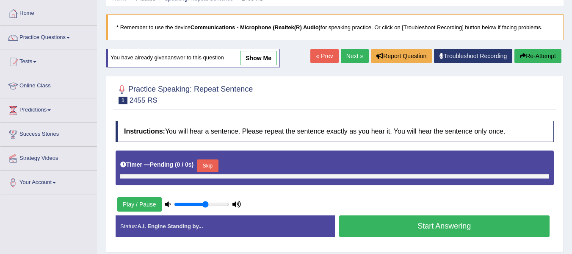
click at [463, 55] on link "Troubleshoot Recording" at bounding box center [473, 56] width 78 height 14
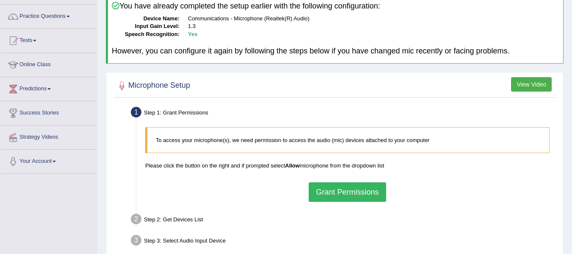
scroll to position [67, 0]
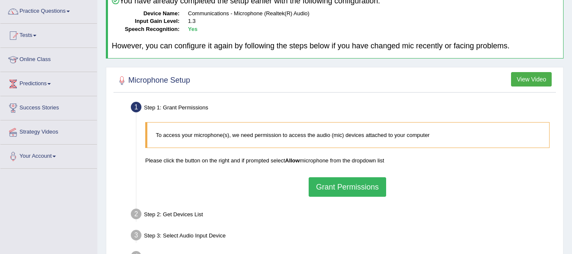
click at [344, 183] on button "Grant Permissions" at bounding box center [347, 186] width 77 height 19
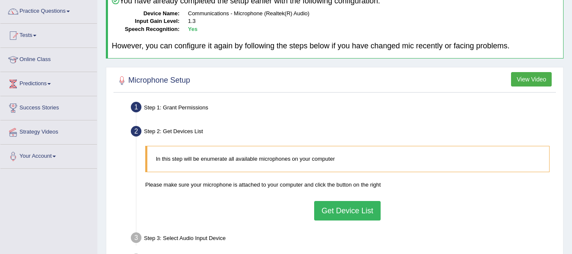
click at [339, 215] on button "Get Device List" at bounding box center [347, 210] width 66 height 19
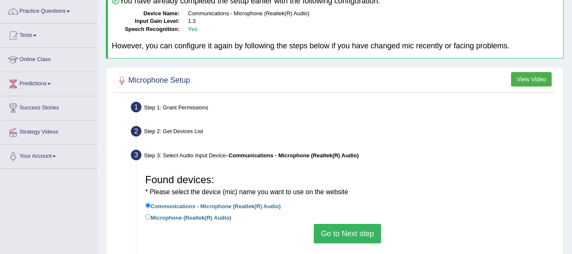
click at [205, 215] on label "Microphone (Realtek(R) Audio)" at bounding box center [188, 216] width 86 height 9
click at [151, 215] on input "Microphone (Realtek(R) Audio)" at bounding box center [148, 217] width 6 height 6
radio input "true"
click at [358, 233] on button "Go to Next step" at bounding box center [347, 233] width 67 height 19
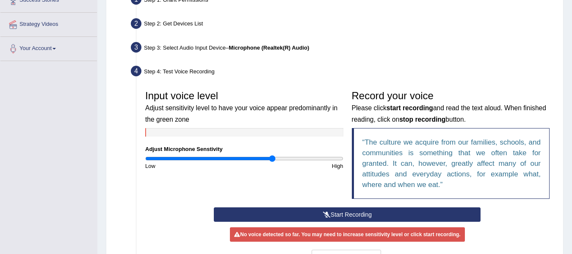
scroll to position [186, 0]
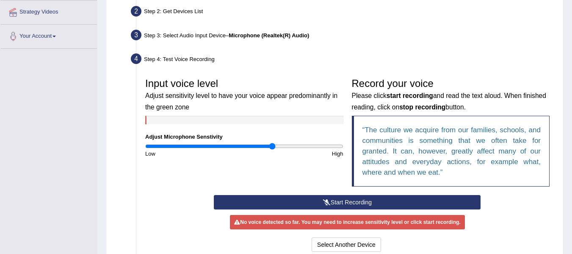
click at [369, 200] on button "Start Recording" at bounding box center [347, 202] width 267 height 14
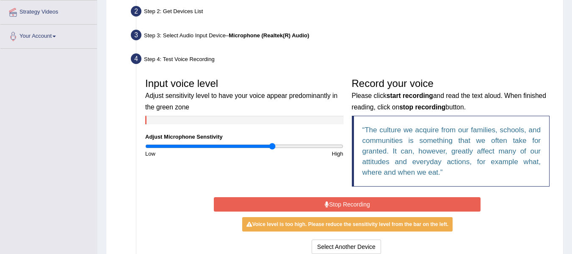
click at [369, 200] on button "Stop Recording" at bounding box center [347, 204] width 267 height 14
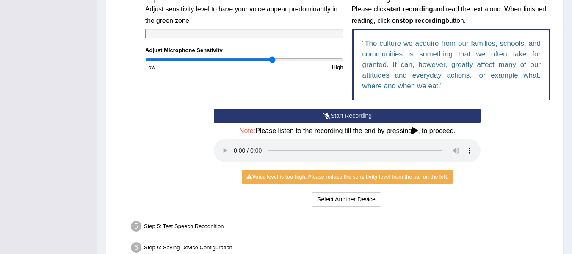
scroll to position [211, 0]
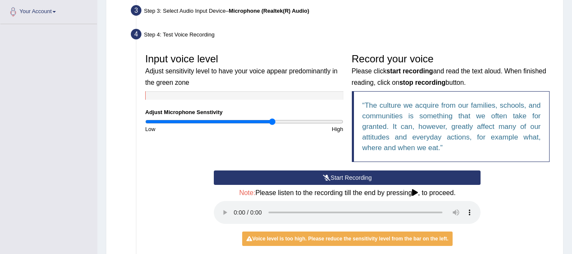
click at [355, 182] on button "Start Recording" at bounding box center [347, 177] width 267 height 14
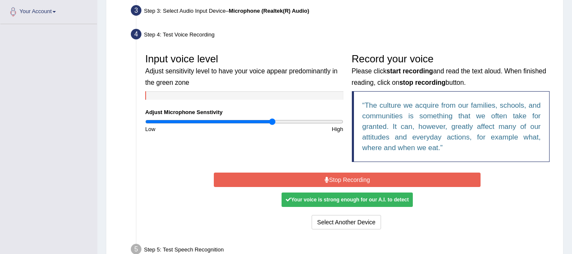
click at [355, 182] on button "Stop Recording" at bounding box center [347, 179] width 267 height 14
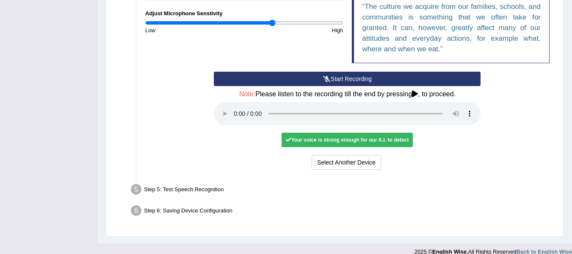
scroll to position [311, 0]
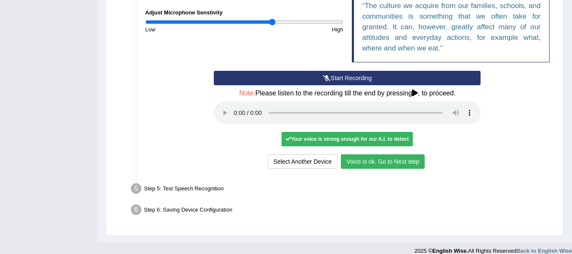
click at [412, 165] on button "Voice is ok. Go to Next step" at bounding box center [383, 161] width 84 height 14
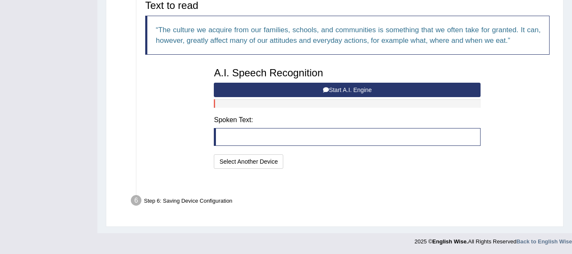
scroll to position [276, 0]
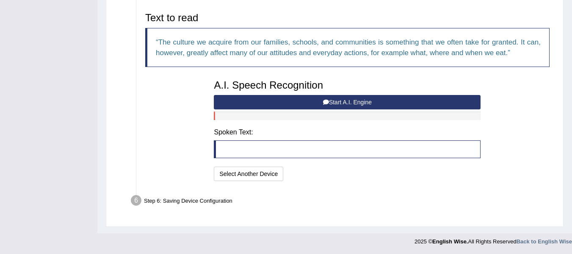
click at [340, 102] on button "Start A.I. Engine" at bounding box center [347, 102] width 267 height 14
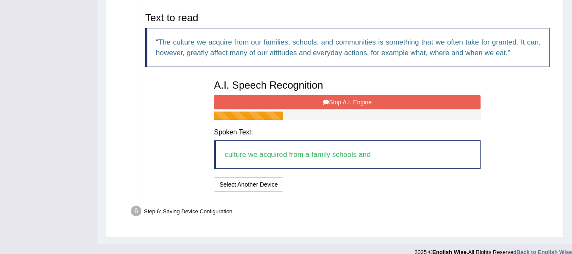
click at [340, 102] on button "Stop A.I. Engine" at bounding box center [347, 102] width 267 height 14
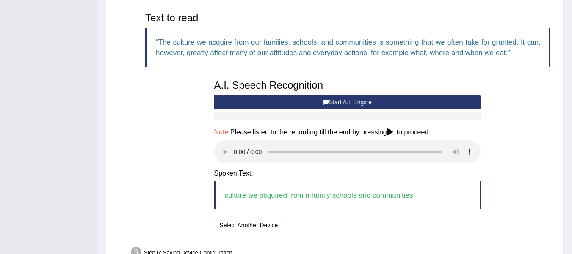
scroll to position [327, 0]
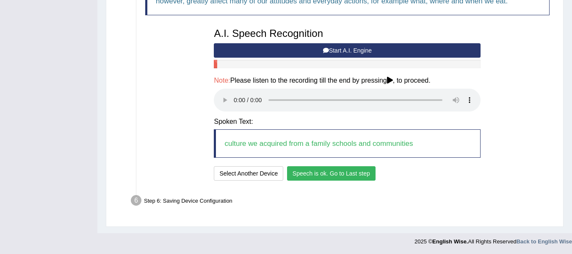
click at [362, 171] on button "Speech is ok. Go to Last step" at bounding box center [331, 173] width 89 height 14
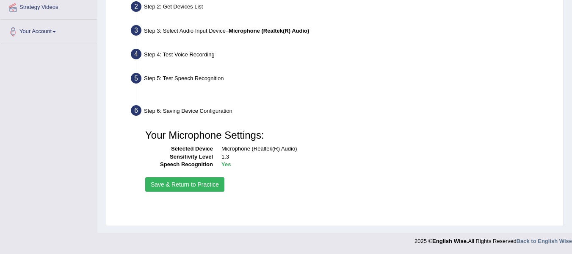
scroll to position [191, 0]
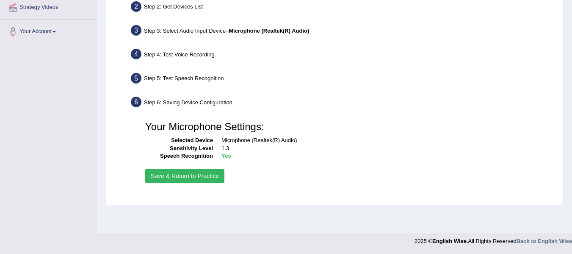
click at [190, 178] on button "Save & Return to Practice" at bounding box center [184, 176] width 79 height 14
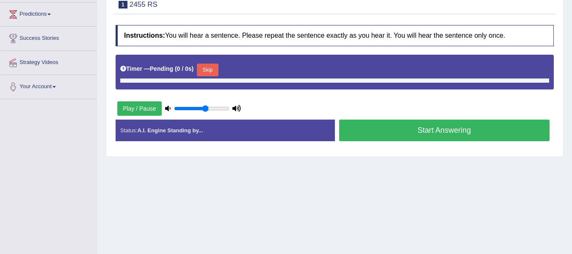
click at [211, 71] on button "Skip" at bounding box center [207, 70] width 21 height 13
click at [221, 173] on div "Home Practice Speaking: Repeat Sentence 2455 RS * Remember to use the device Mi…" at bounding box center [334, 76] width 475 height 424
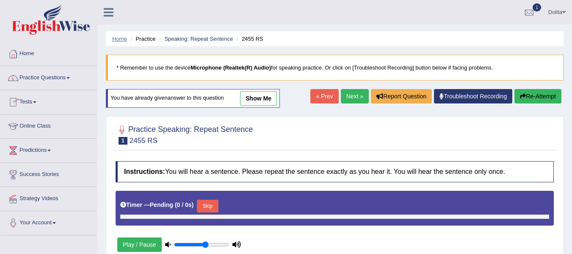
click at [115, 40] on link "Home" at bounding box center [119, 39] width 15 height 6
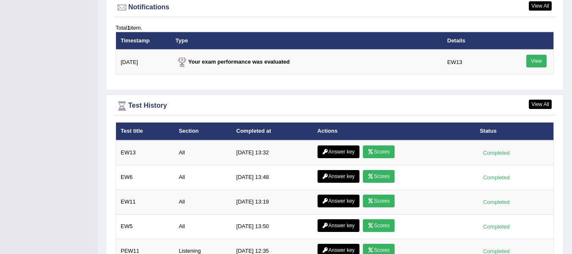
scroll to position [1160, 0]
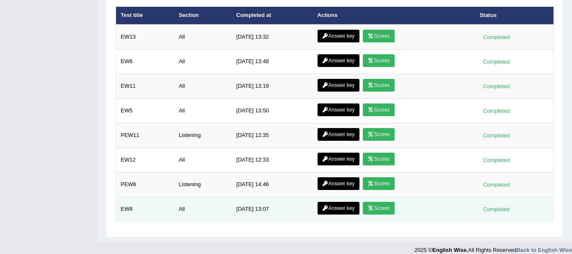
click at [389, 202] on link "Scores" at bounding box center [378, 208] width 31 height 13
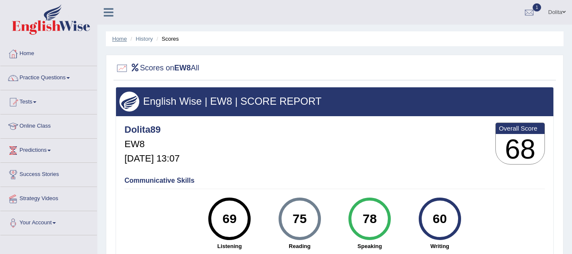
click at [117, 39] on link "Home" at bounding box center [119, 39] width 15 height 6
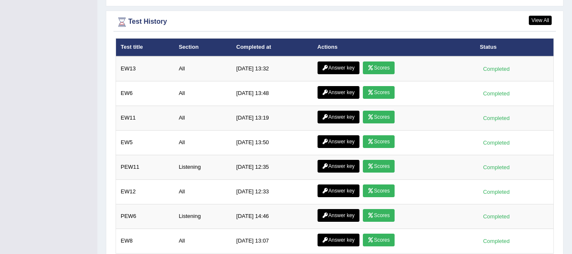
scroll to position [1136, 0]
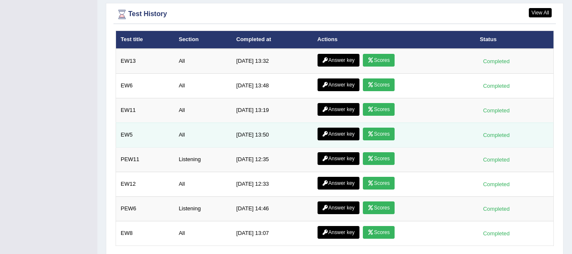
click at [381, 128] on link "Scores" at bounding box center [378, 134] width 31 height 13
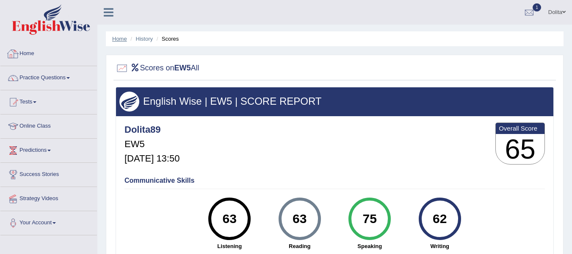
click at [115, 38] on link "Home" at bounding box center [119, 39] width 15 height 6
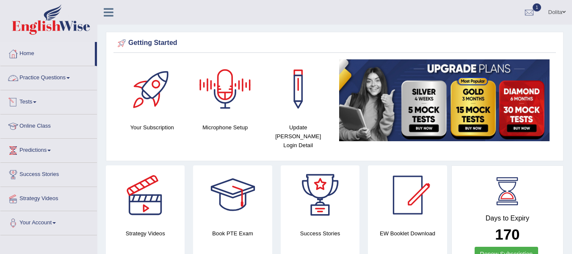
click at [75, 78] on link "Practice Questions" at bounding box center [48, 76] width 97 height 21
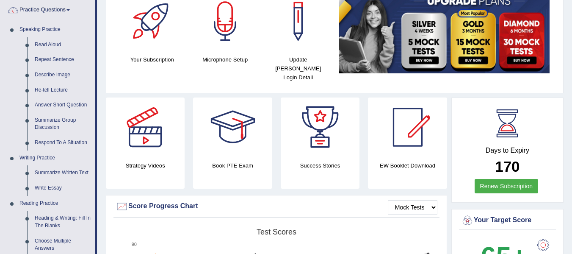
scroll to position [58, 0]
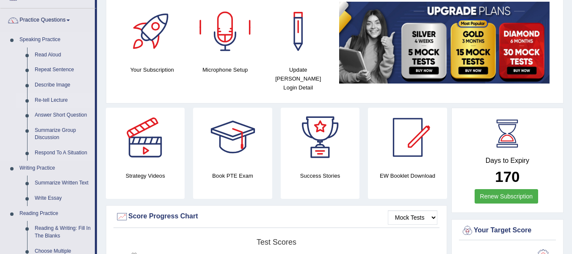
click at [54, 98] on link "Re-tell Lecture" at bounding box center [63, 100] width 64 height 15
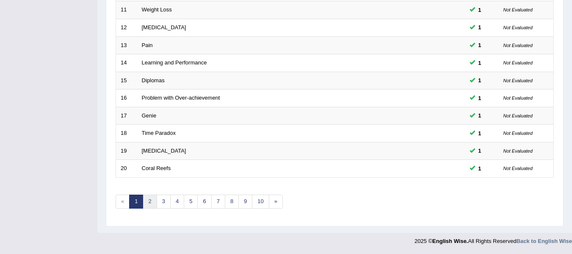
click at [147, 205] on link "2" at bounding box center [150, 201] width 14 height 14
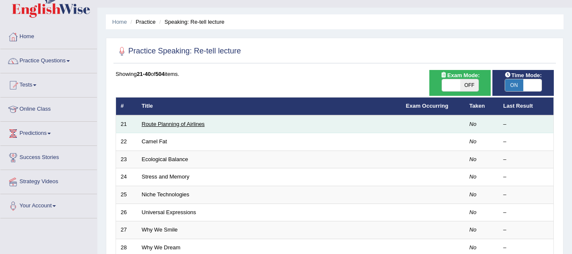
click at [180, 124] on link "Route Planning of Airlines" at bounding box center [173, 124] width 63 height 6
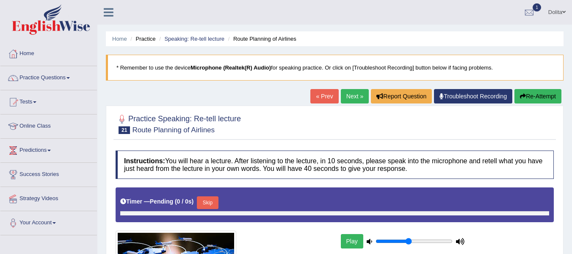
type input "0.45"
click at [408, 241] on input "range" at bounding box center [414, 241] width 77 height 7
click at [213, 202] on button "Skip" at bounding box center [207, 202] width 21 height 13
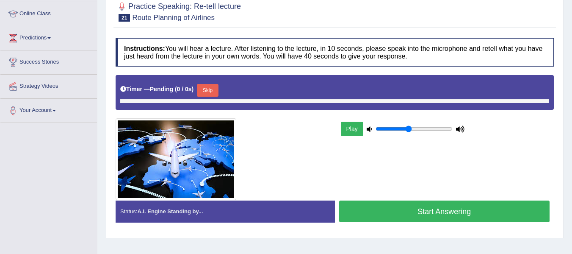
scroll to position [111, 0]
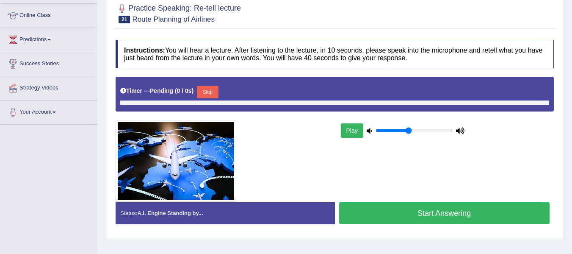
click at [447, 215] on button "Start Answering" at bounding box center [444, 213] width 211 height 22
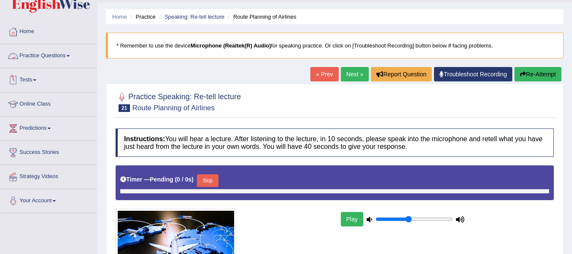
click at [69, 56] on link "Practice Questions" at bounding box center [48, 54] width 97 height 21
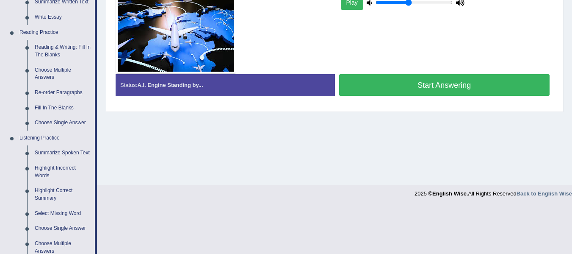
scroll to position [247, 0]
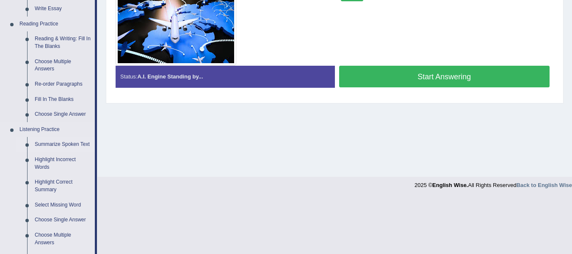
click at [74, 143] on link "Summarize Spoken Text" at bounding box center [63, 144] width 64 height 15
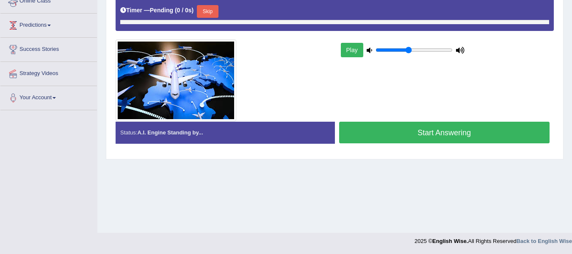
scroll to position [167, 0]
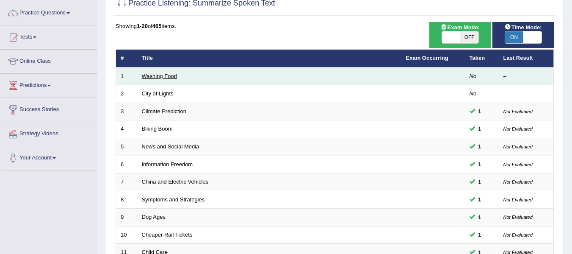
click at [171, 77] on link "Washing Food" at bounding box center [159, 76] width 35 height 6
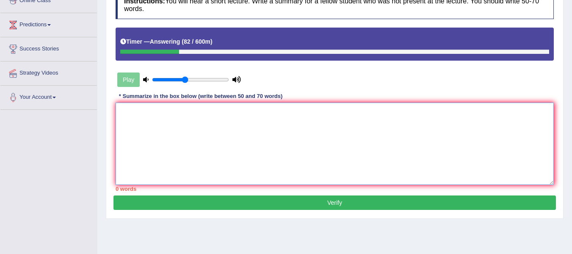
click at [249, 110] on textarea at bounding box center [335, 144] width 438 height 82
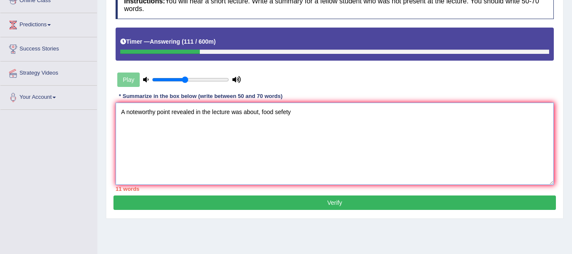
click at [284, 105] on textarea "A noteworthy point revealed in the lecture was about, food sefety" at bounding box center [335, 144] width 438 height 82
click at [300, 105] on textarea "A noteworthy point revealed in the lecture was about, food safety" at bounding box center [335, 144] width 438 height 82
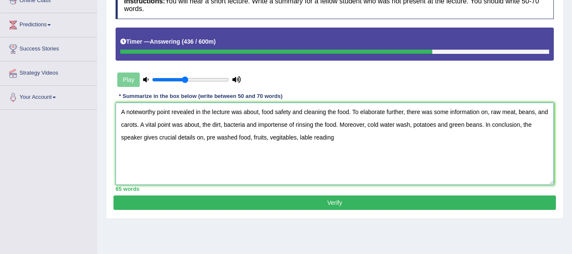
click at [314, 130] on textarea "A noteworthy point revealed in the lecture was about, food safety and cleaning …" at bounding box center [335, 144] width 438 height 82
click at [398, 134] on textarea "A noteworthy point revealed in the lecture was about, food safety and cleaning …" at bounding box center [335, 144] width 438 height 82
click at [302, 119] on textarea "A noteworthy point revealed in the lecture was about, food safety and cleaning …" at bounding box center [335, 144] width 438 height 82
click at [353, 145] on textarea "A noteworthy point revealed in the lecture was about, food safety and cleaning …" at bounding box center [335, 144] width 438 height 82
click at [383, 119] on textarea "A noteworthy point revealed in the lecture was about, food safety and cleaning …" at bounding box center [335, 144] width 438 height 82
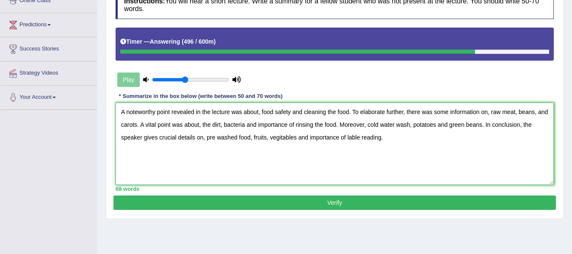
click at [500, 118] on textarea "A noteworthy point revealed in the lecture was about, food safety and cleaning …" at bounding box center [335, 144] width 438 height 82
click at [385, 116] on textarea "A noteworthy point revealed in the lecture was about, food safety and cleaning …" at bounding box center [335, 144] width 438 height 82
click at [428, 116] on textarea "A noteworthy point revealed in the lecture was about, food safety and cleaning …" at bounding box center [335, 144] width 438 height 82
click at [440, 155] on textarea "A noteworthy point revealed in the lecture was about, food safety and cleaning …" at bounding box center [335, 144] width 438 height 82
type textarea "A noteworthy point revealed in the lecture was about, food safety and cleaning …"
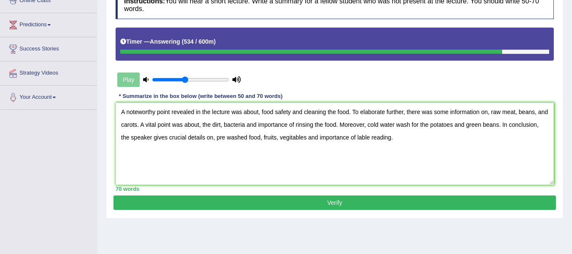
click at [328, 197] on button "Verify" at bounding box center [335, 202] width 443 height 14
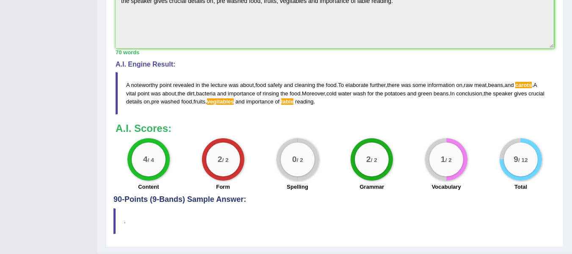
scroll to position [313, 0]
